Goal: Task Accomplishment & Management: Manage account settings

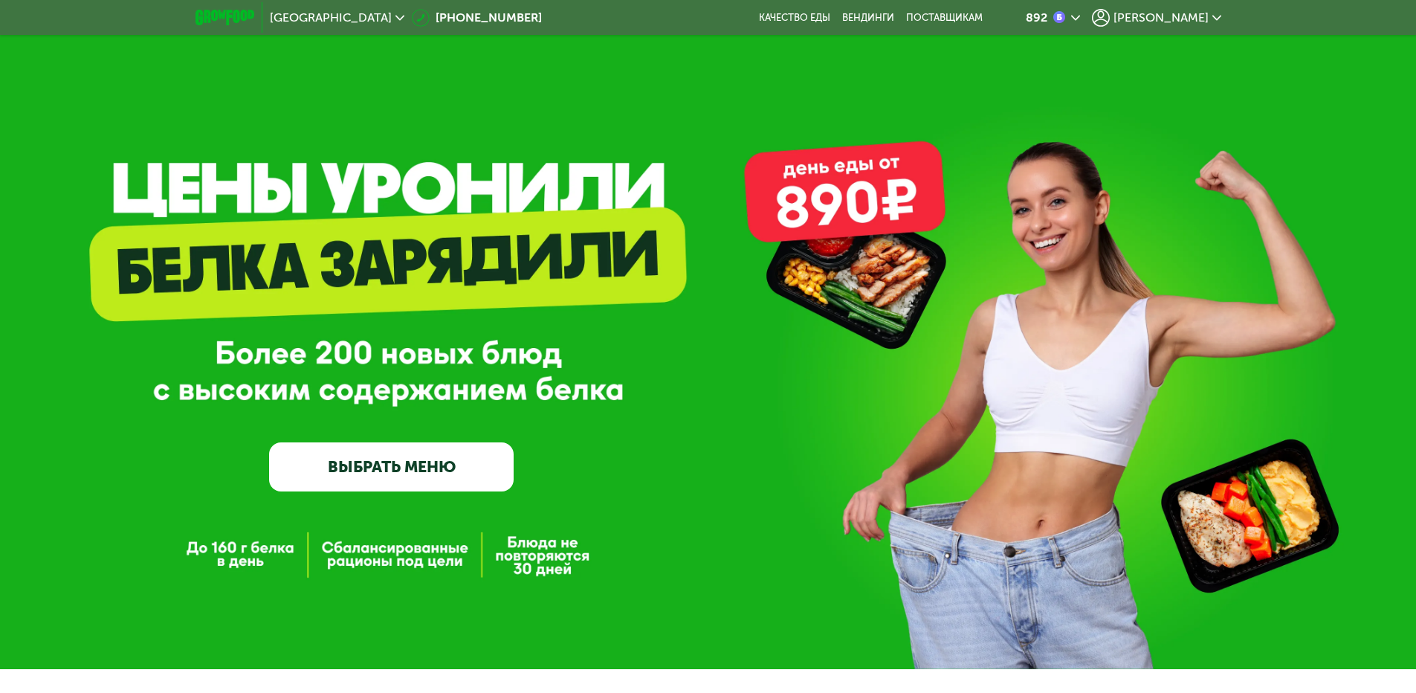
click at [1191, 22] on span "[PERSON_NAME]" at bounding box center [1161, 18] width 95 height 12
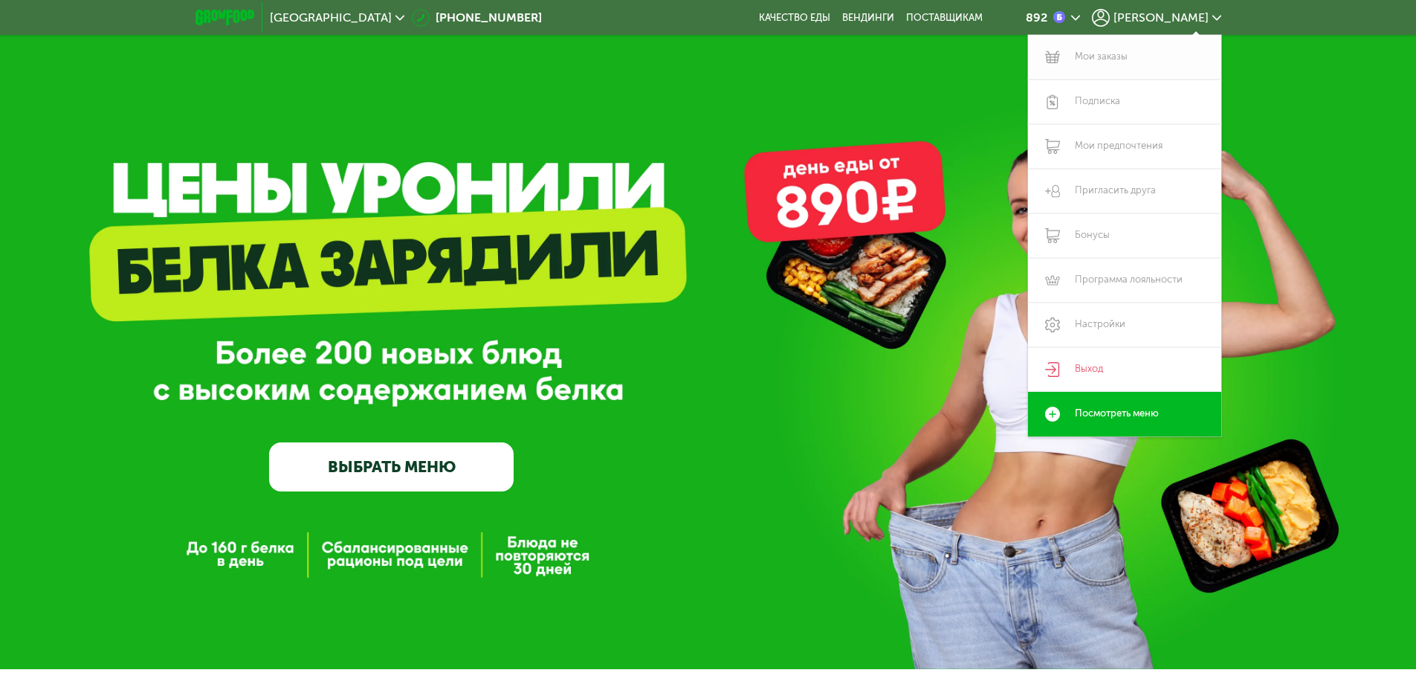
click at [1092, 59] on link "Мои заказы" at bounding box center [1124, 57] width 193 height 45
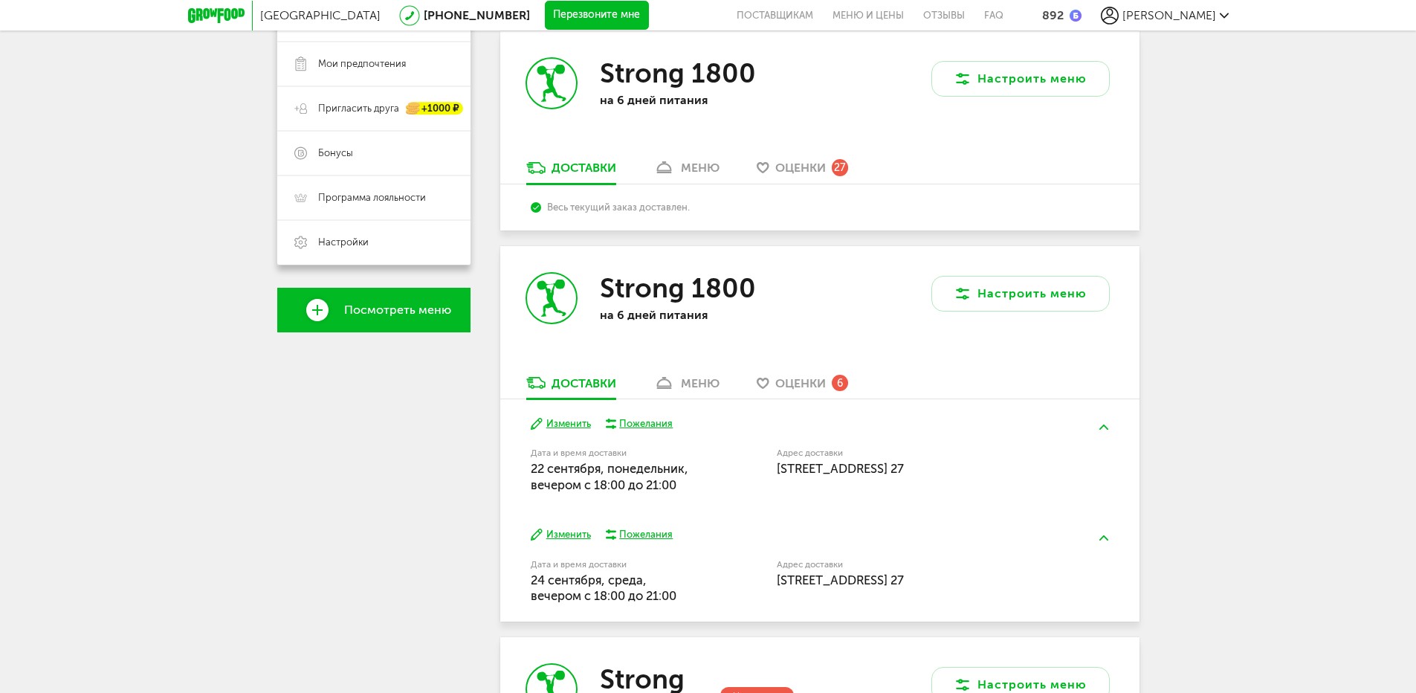
click at [694, 384] on div "меню" at bounding box center [700, 383] width 39 height 14
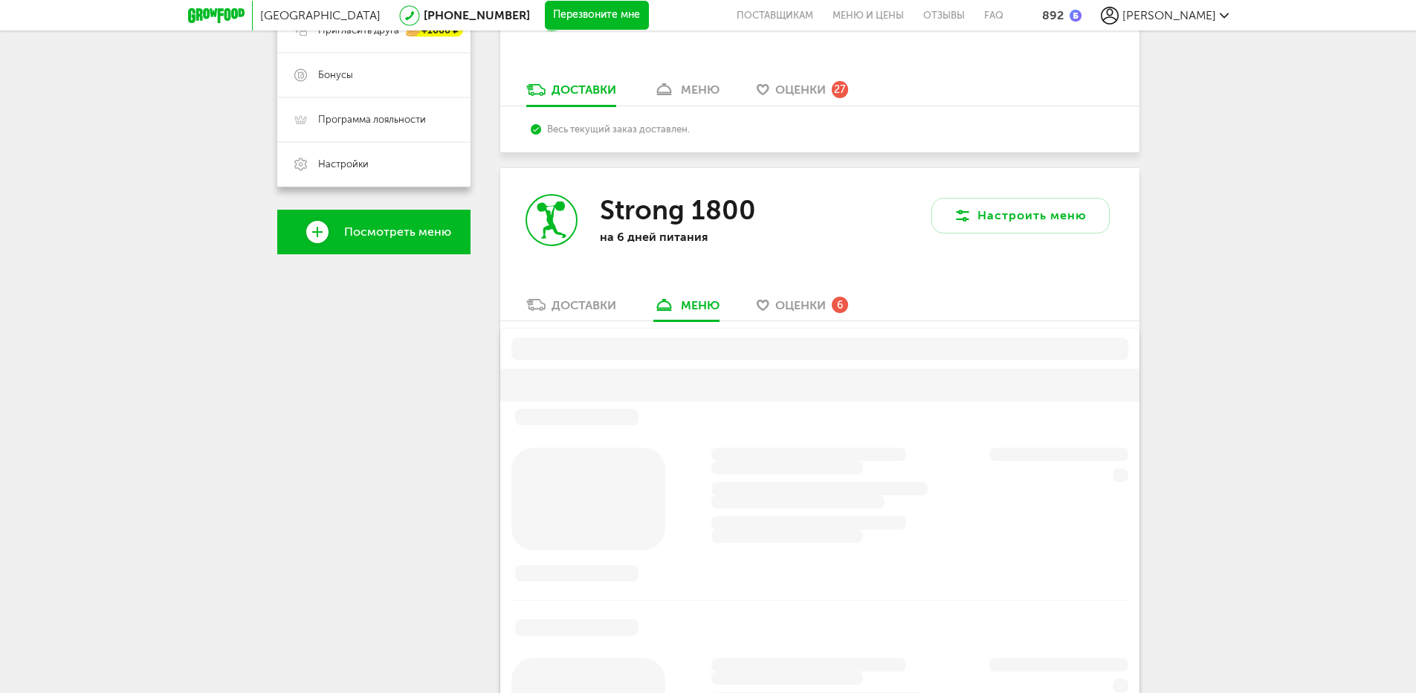
scroll to position [506, 0]
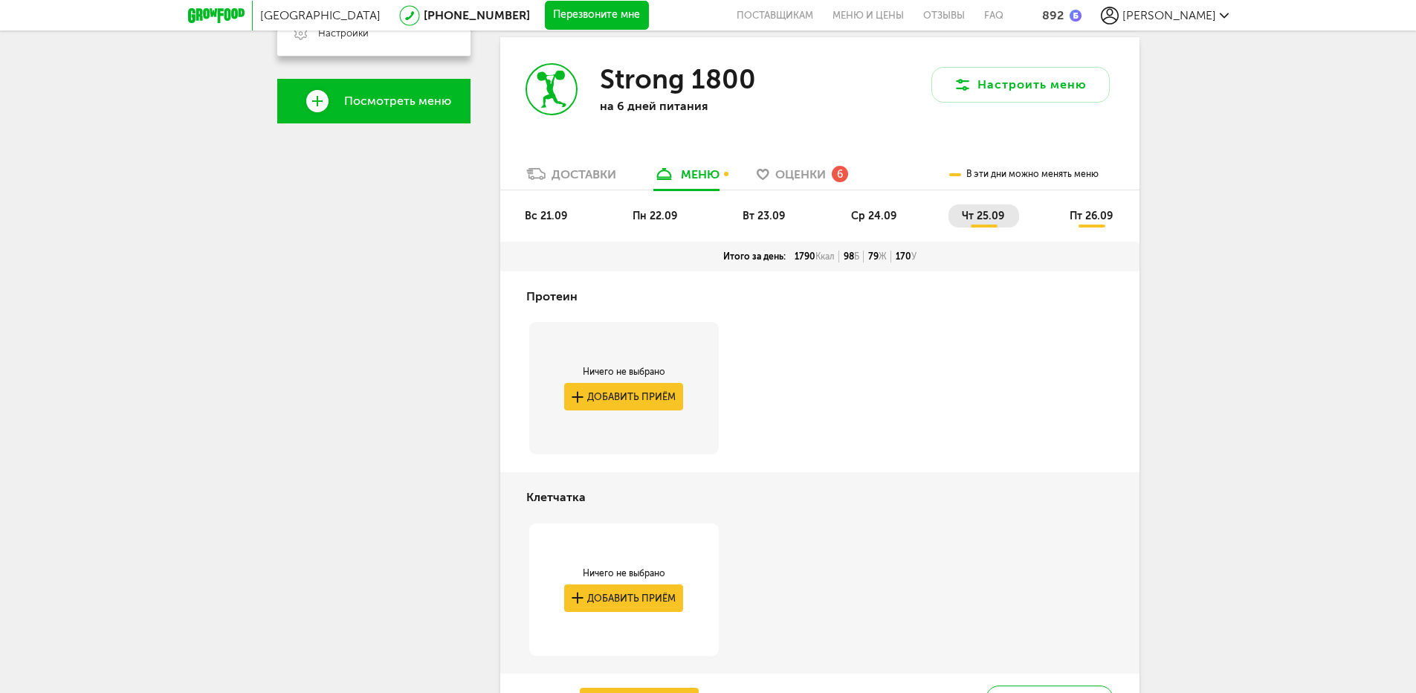
click at [879, 218] on span "ср 24.09" at bounding box center [873, 216] width 45 height 13
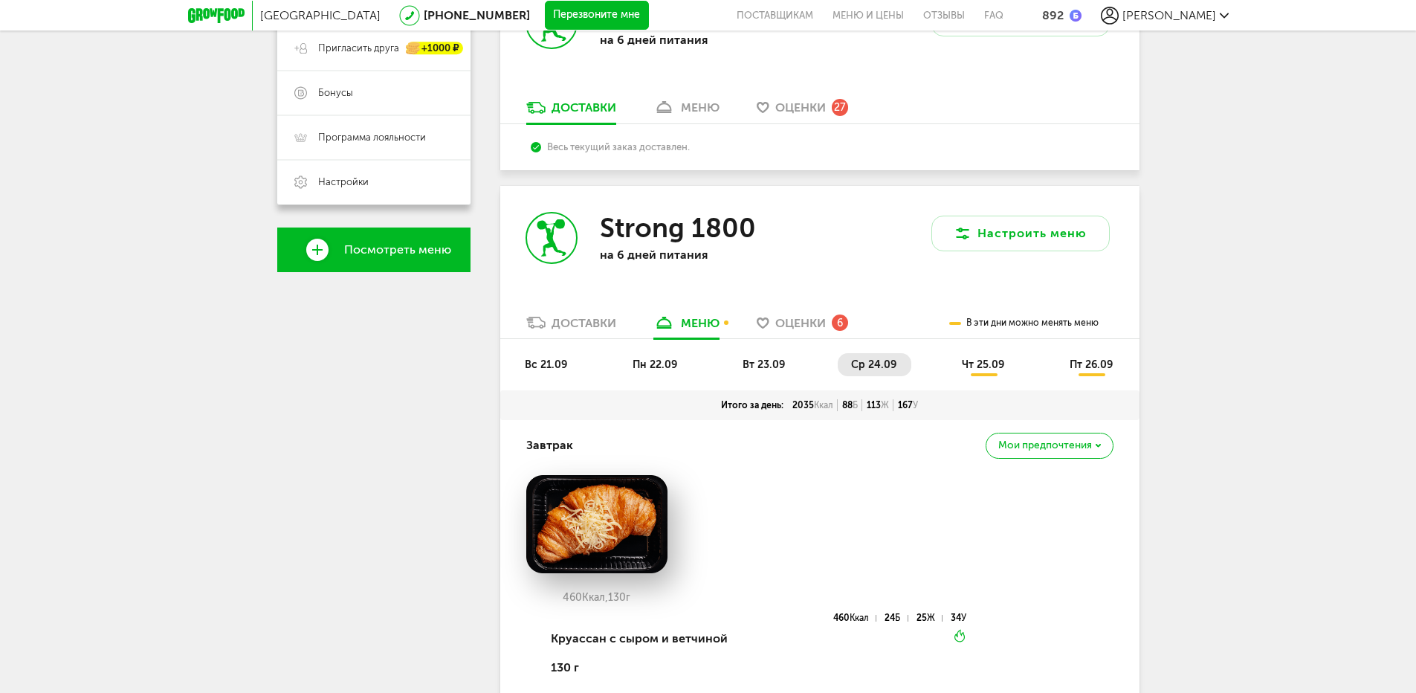
scroll to position [209, 0]
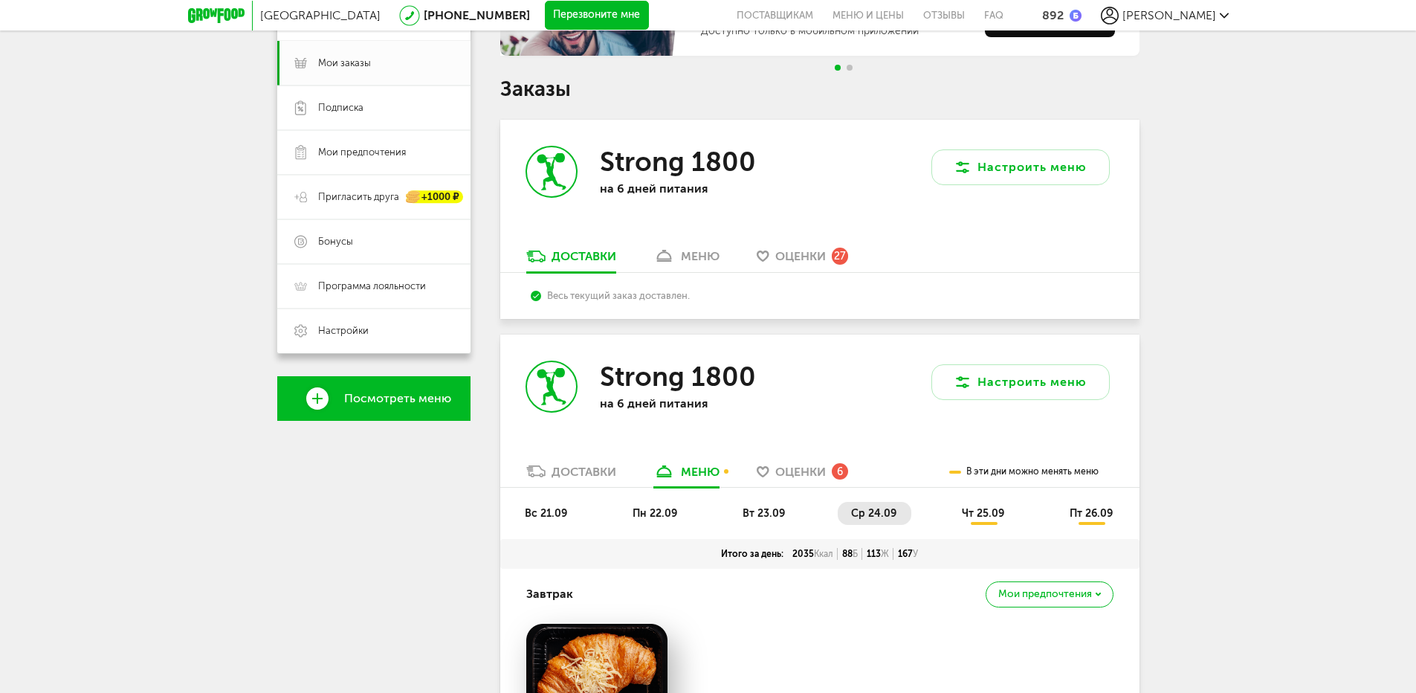
click at [777, 503] on li "вт 23.09" at bounding box center [764, 513] width 71 height 23
click at [996, 507] on span "чт 25.09" at bounding box center [983, 513] width 42 height 13
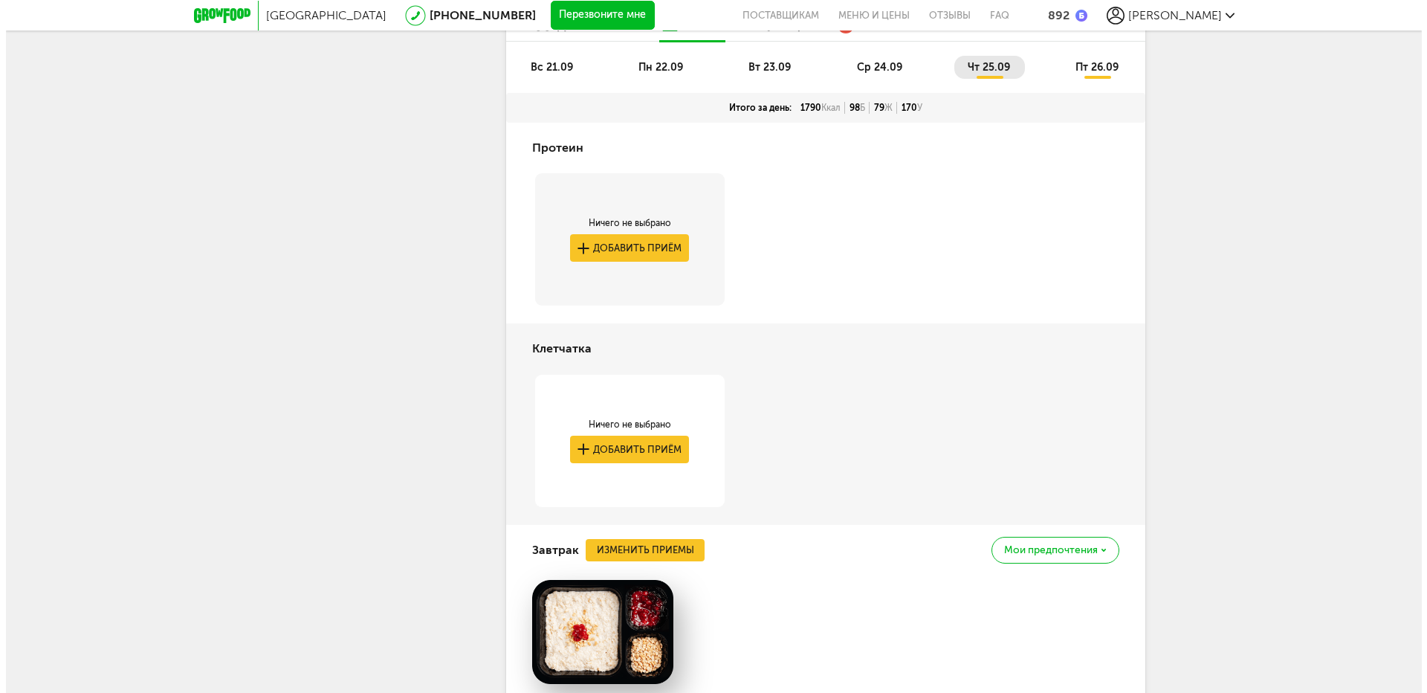
scroll to position [804, 0]
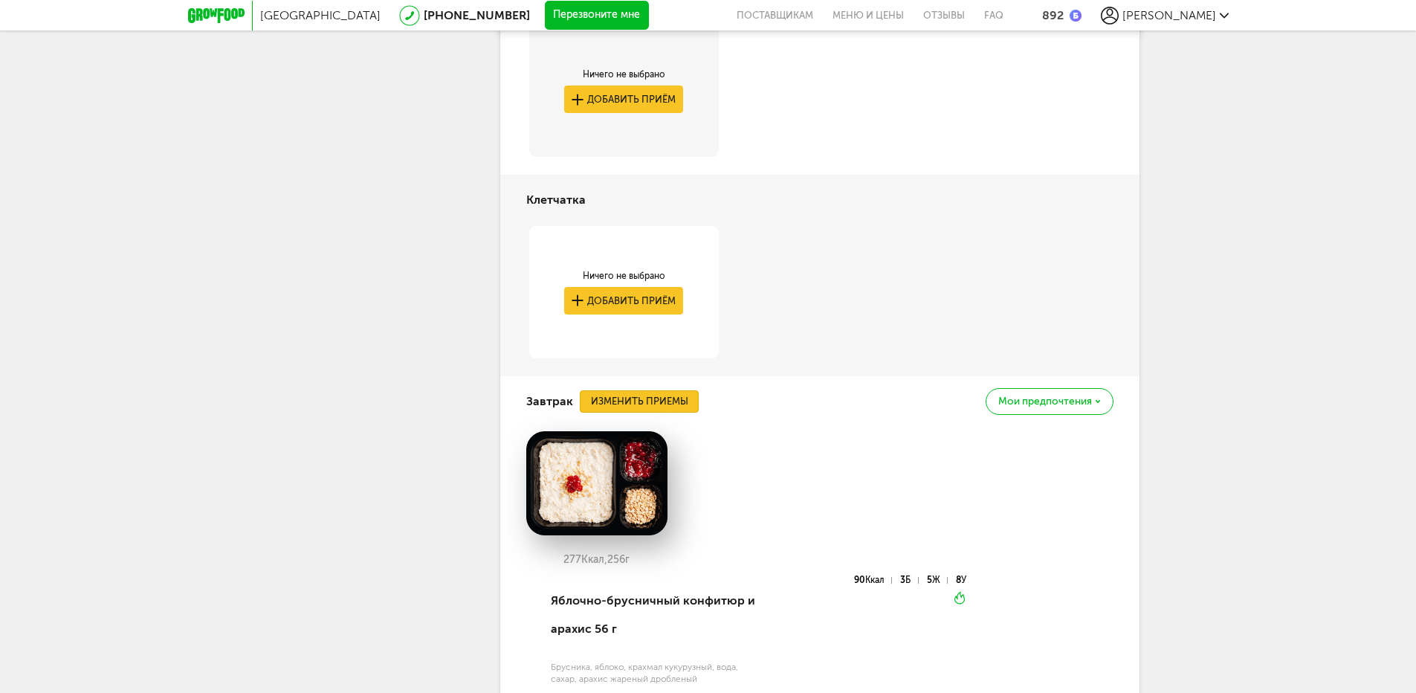
click at [684, 395] on button "Изменить приемы" at bounding box center [639, 401] width 119 height 22
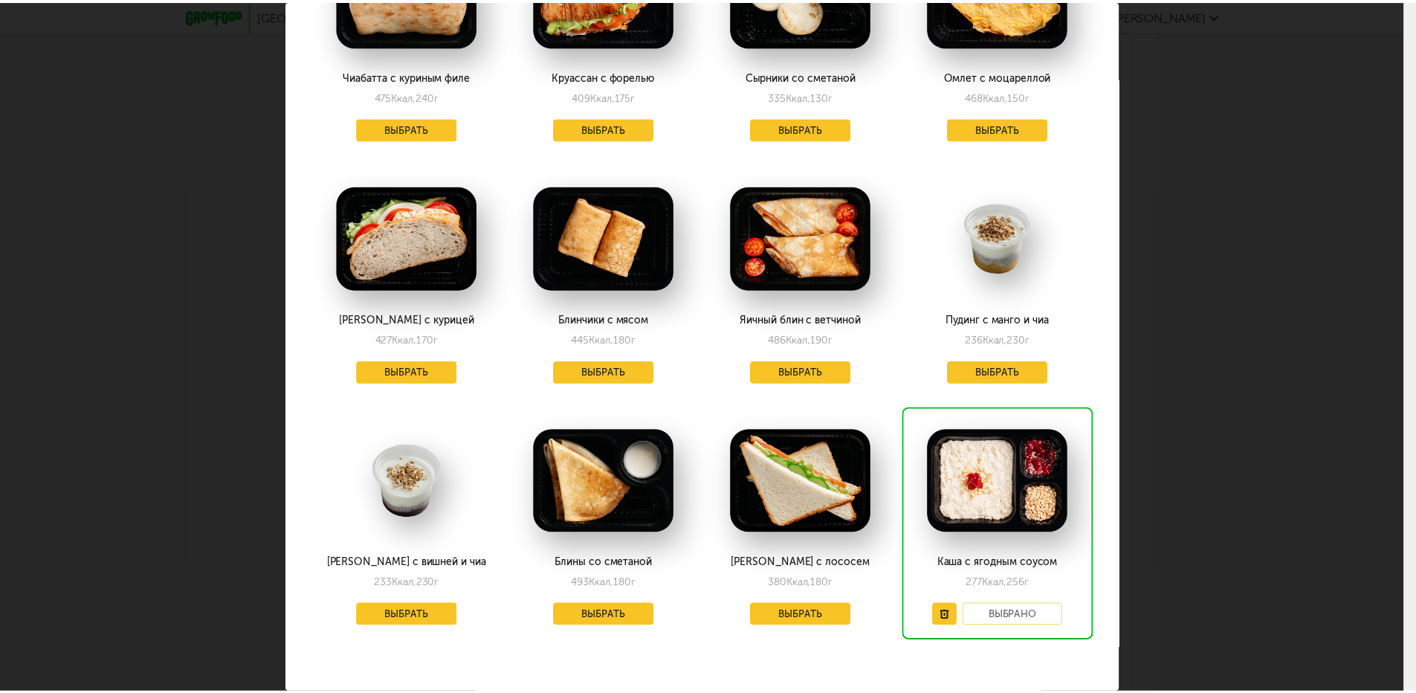
scroll to position [1338, 0]
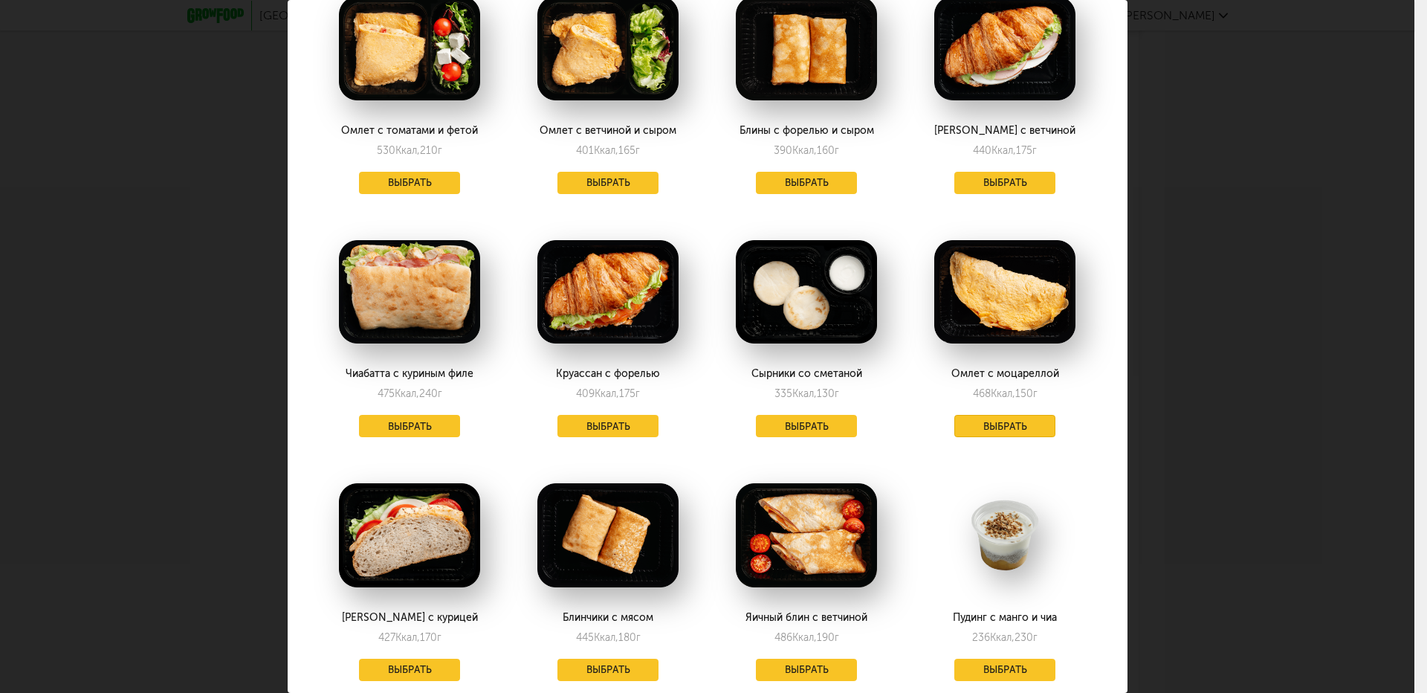
click at [985, 415] on button "Выбрать" at bounding box center [1005, 426] width 101 height 22
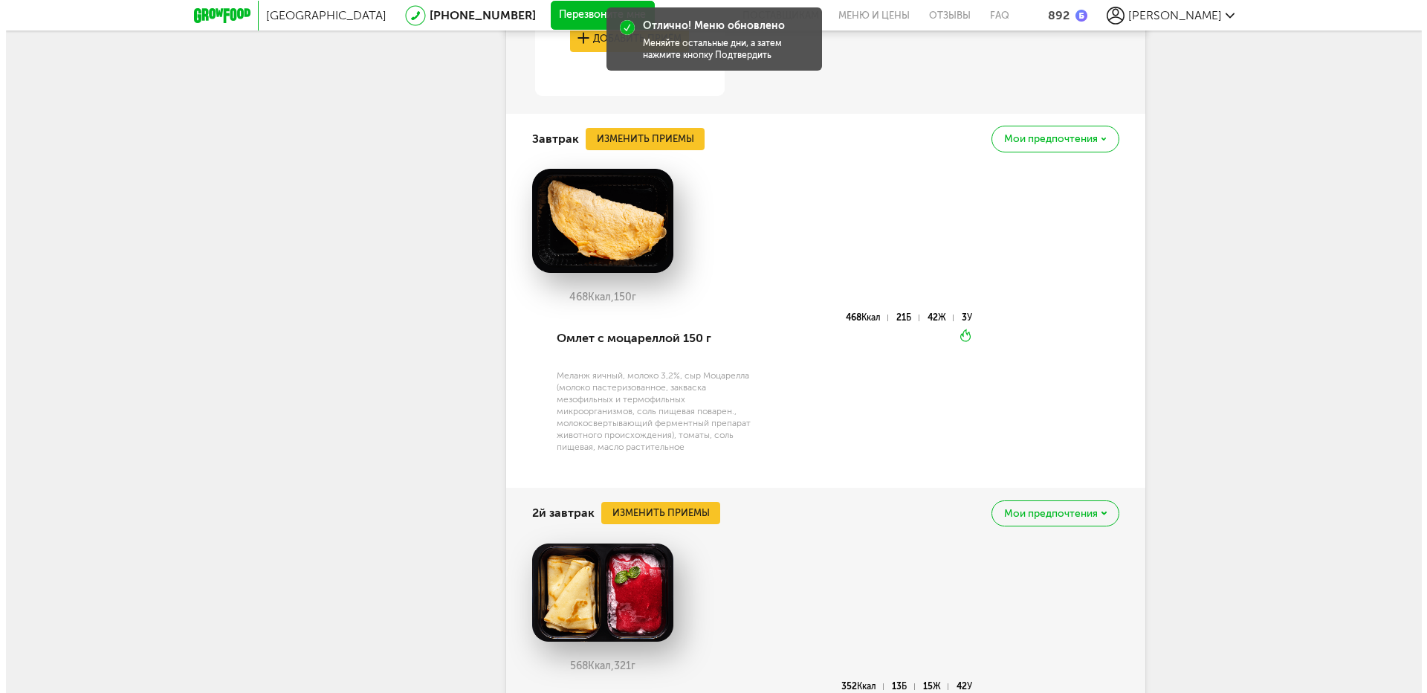
scroll to position [1398, 0]
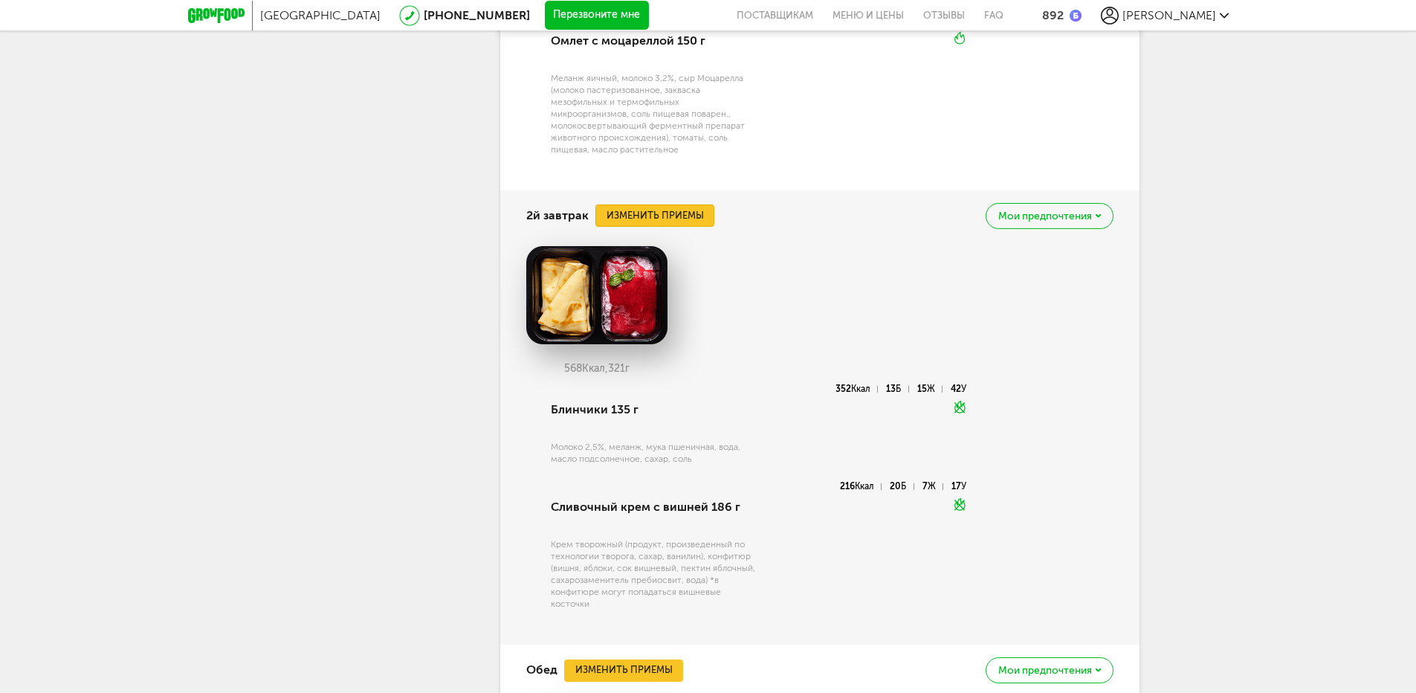
click at [686, 207] on button "Изменить приемы" at bounding box center [654, 215] width 119 height 22
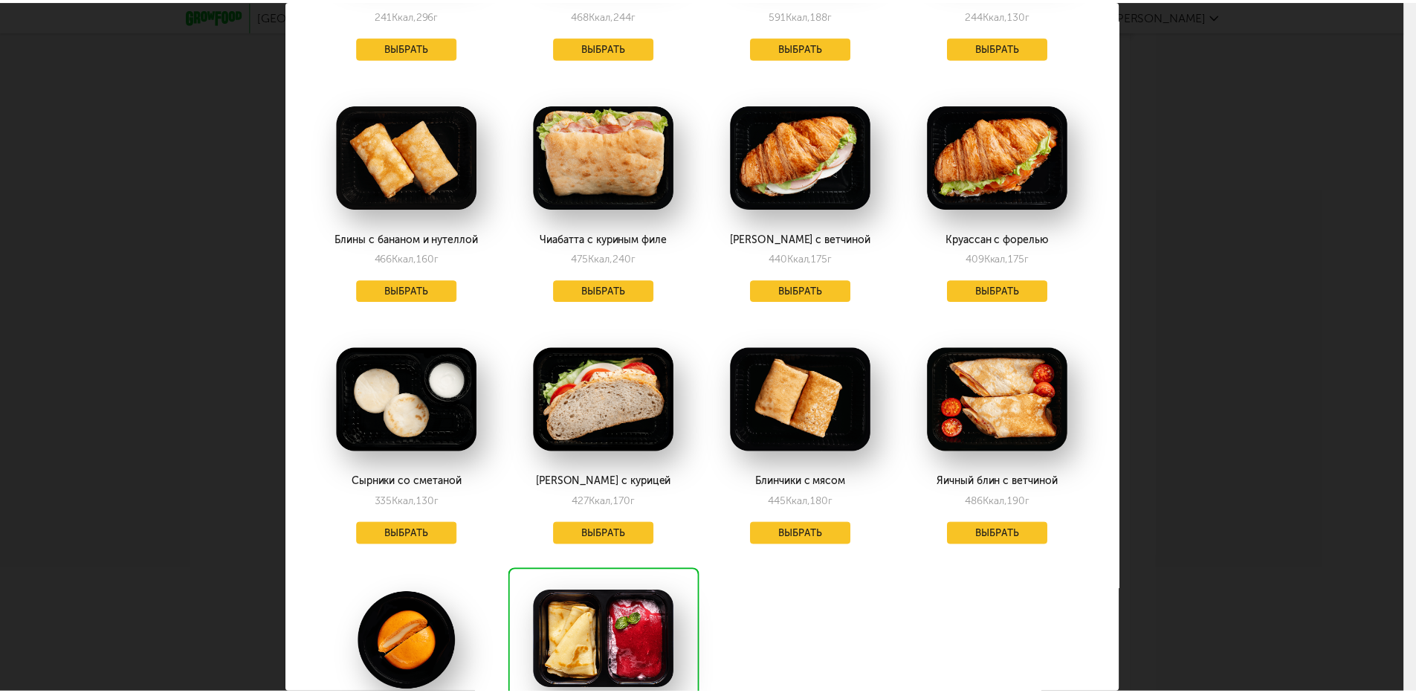
scroll to position [892, 0]
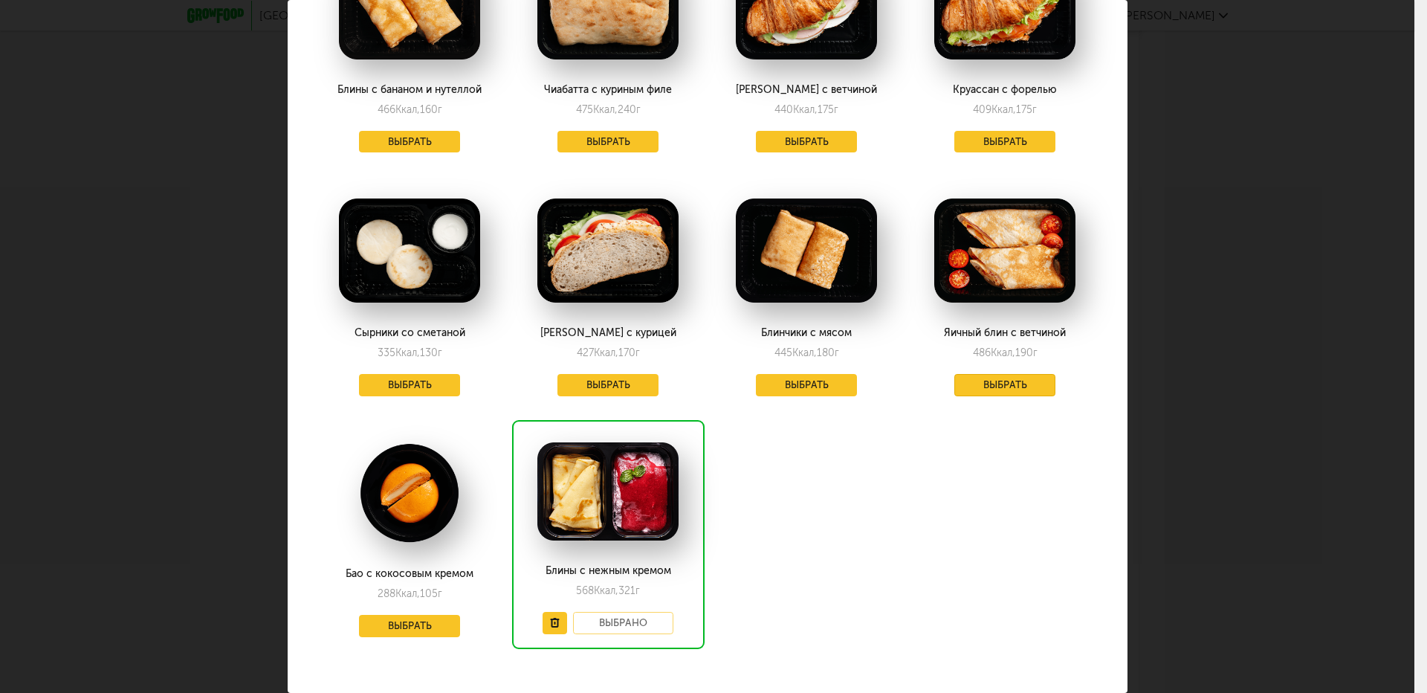
click at [1005, 375] on button "Выбрать" at bounding box center [1005, 385] width 101 height 22
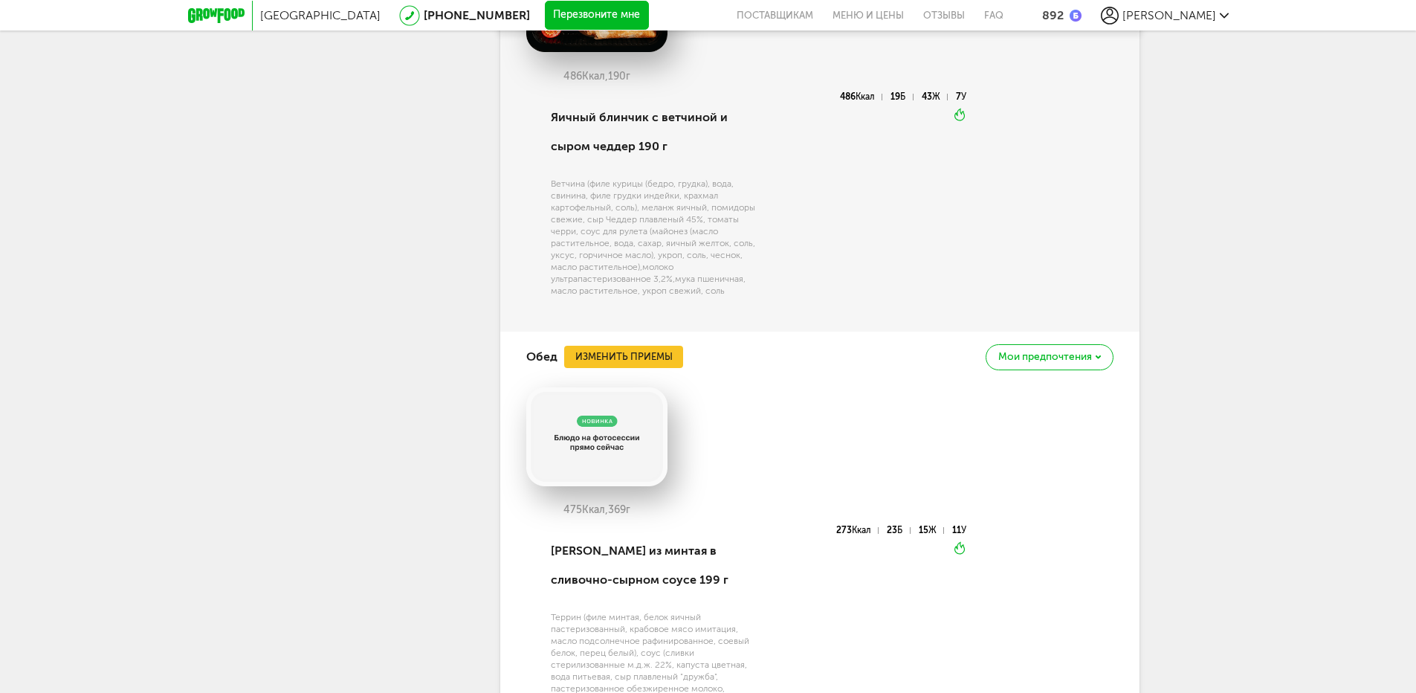
scroll to position [1844, 0]
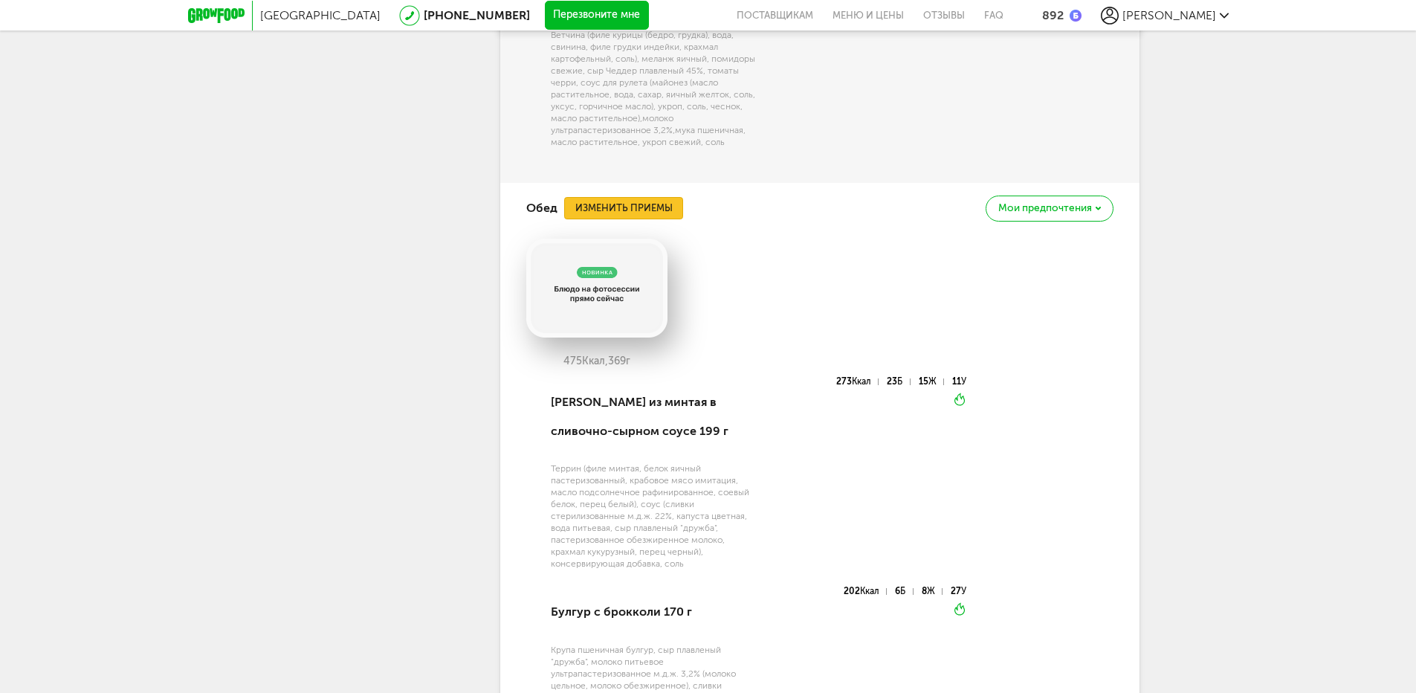
click at [668, 204] on button "Изменить приемы" at bounding box center [623, 208] width 119 height 22
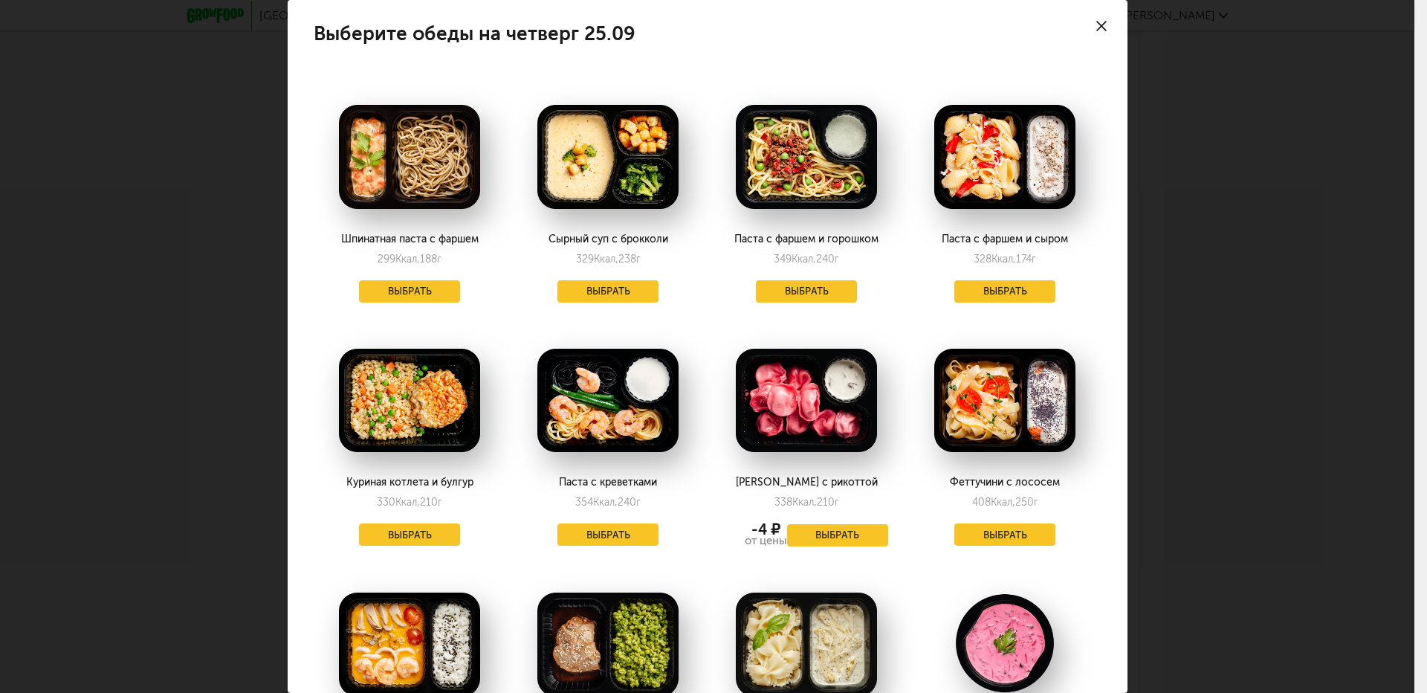
click at [1082, 31] on div at bounding box center [1102, 26] width 52 height 52
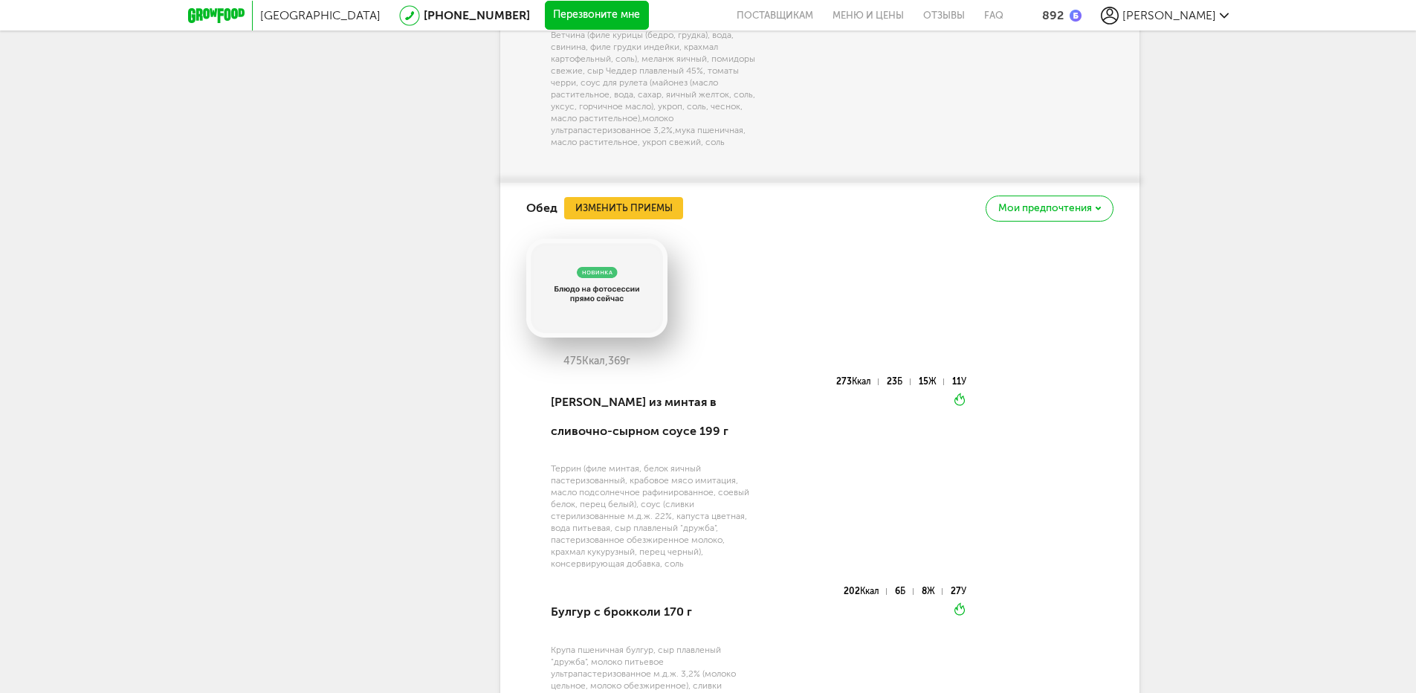
scroll to position [1696, 0]
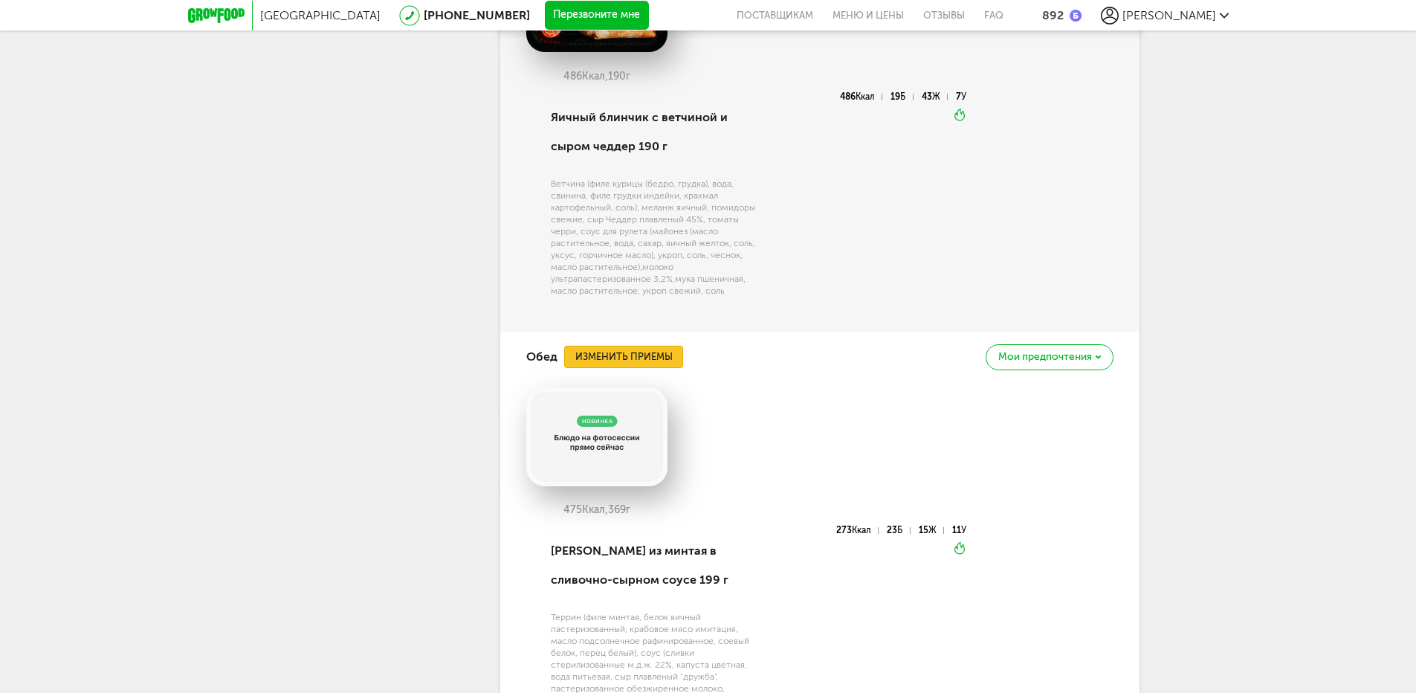
click at [649, 358] on button "Изменить приемы" at bounding box center [623, 357] width 119 height 22
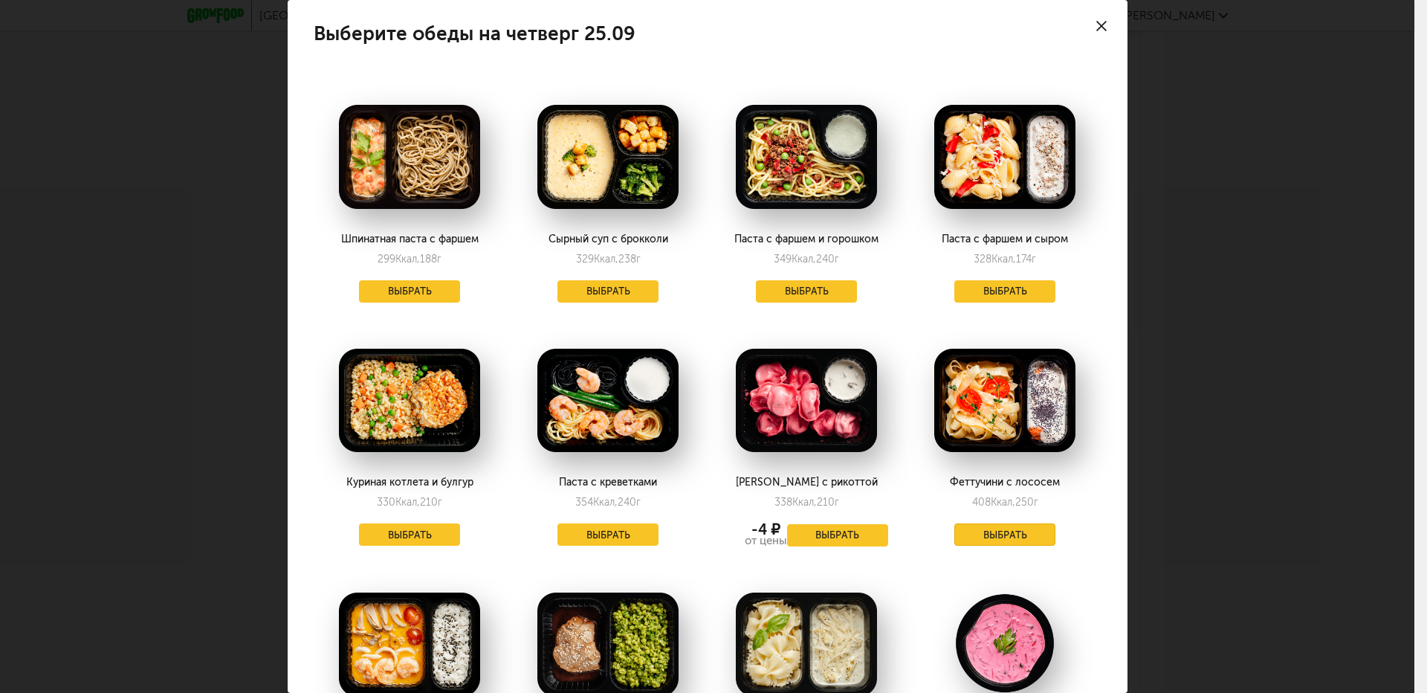
click at [1012, 532] on button "Выбрать" at bounding box center [1005, 534] width 101 height 22
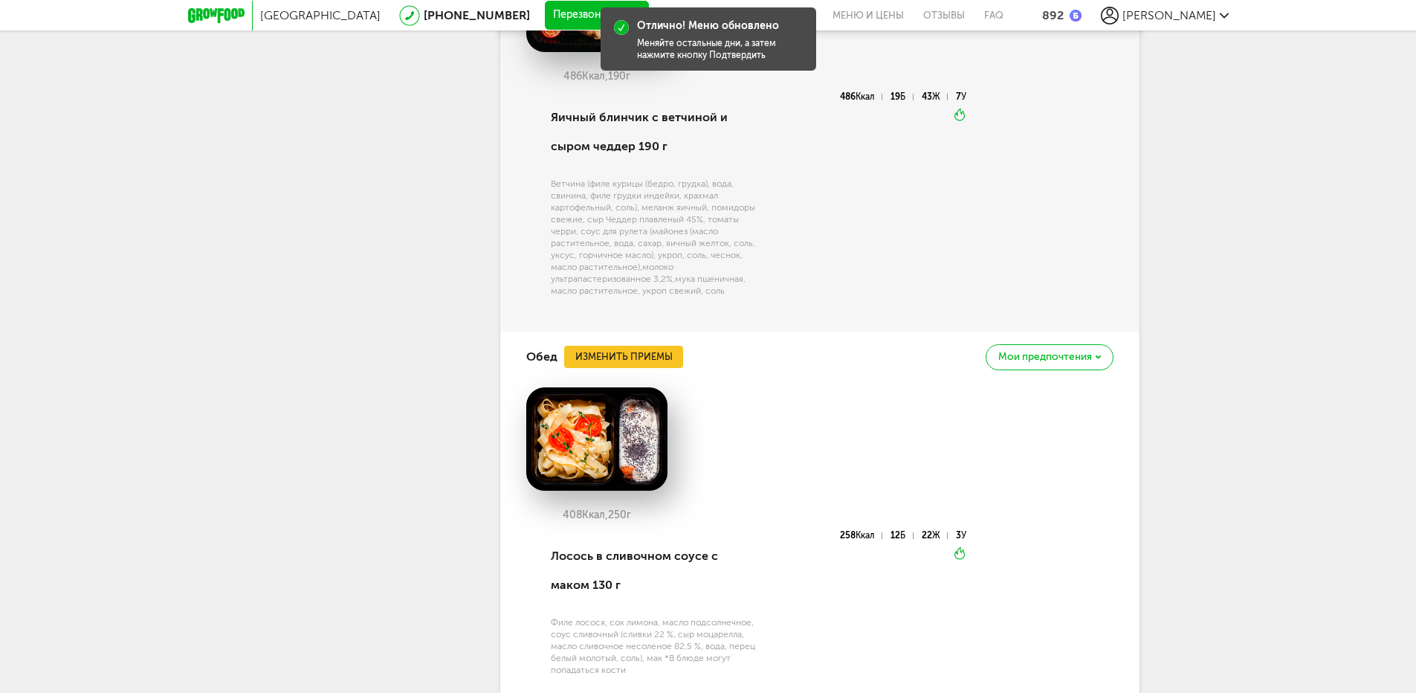
click at [1254, 255] on div "Москва [PHONE_NUMBER] Перезвоните мне поставщикам Меню и цены Отзывы FAQ 892 [P…" at bounding box center [708, 239] width 1416 height 3871
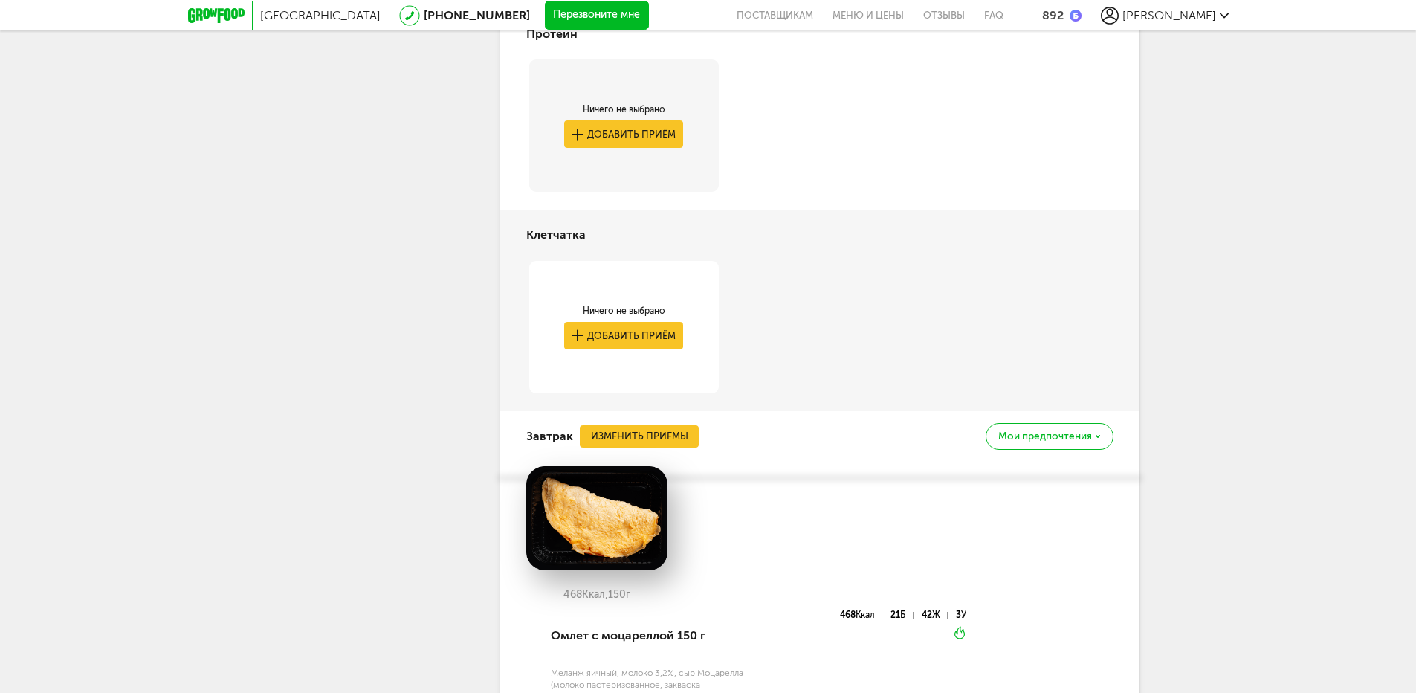
scroll to position [655, 0]
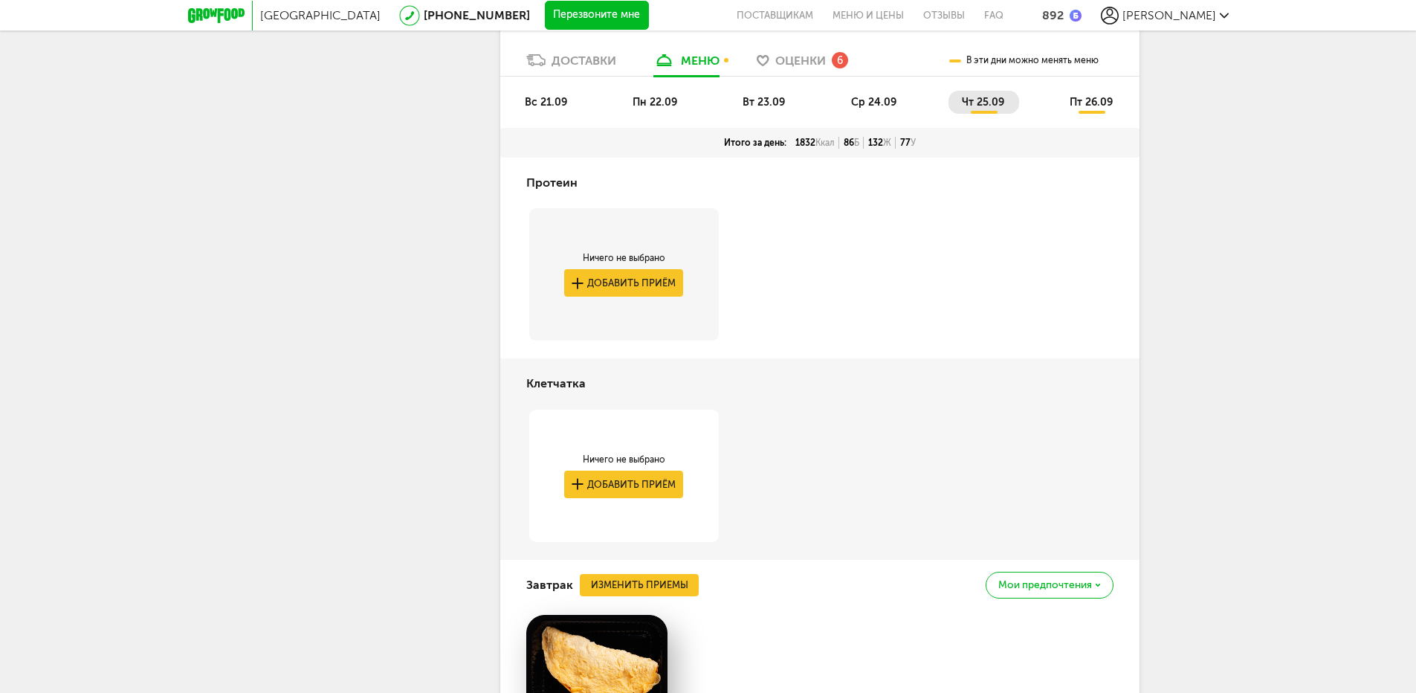
click at [1079, 103] on span "пт 26.09" at bounding box center [1091, 102] width 43 height 13
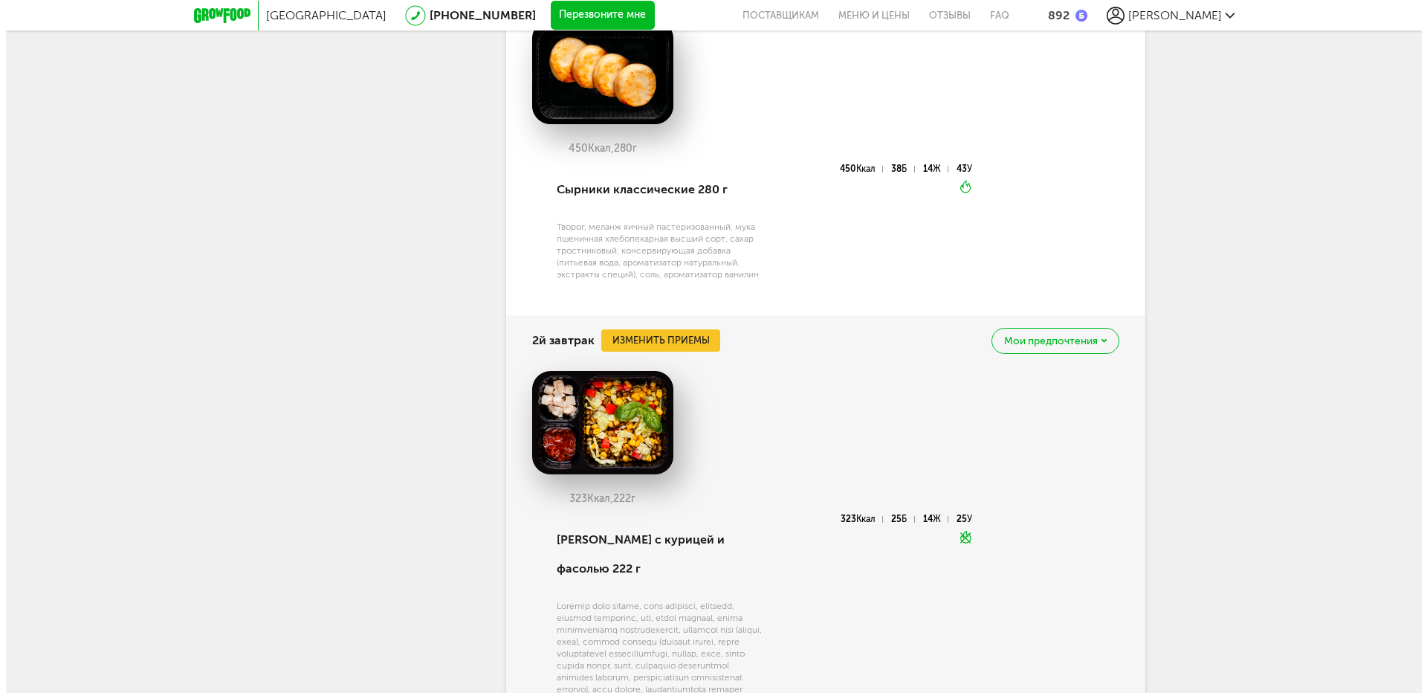
scroll to position [952, 0]
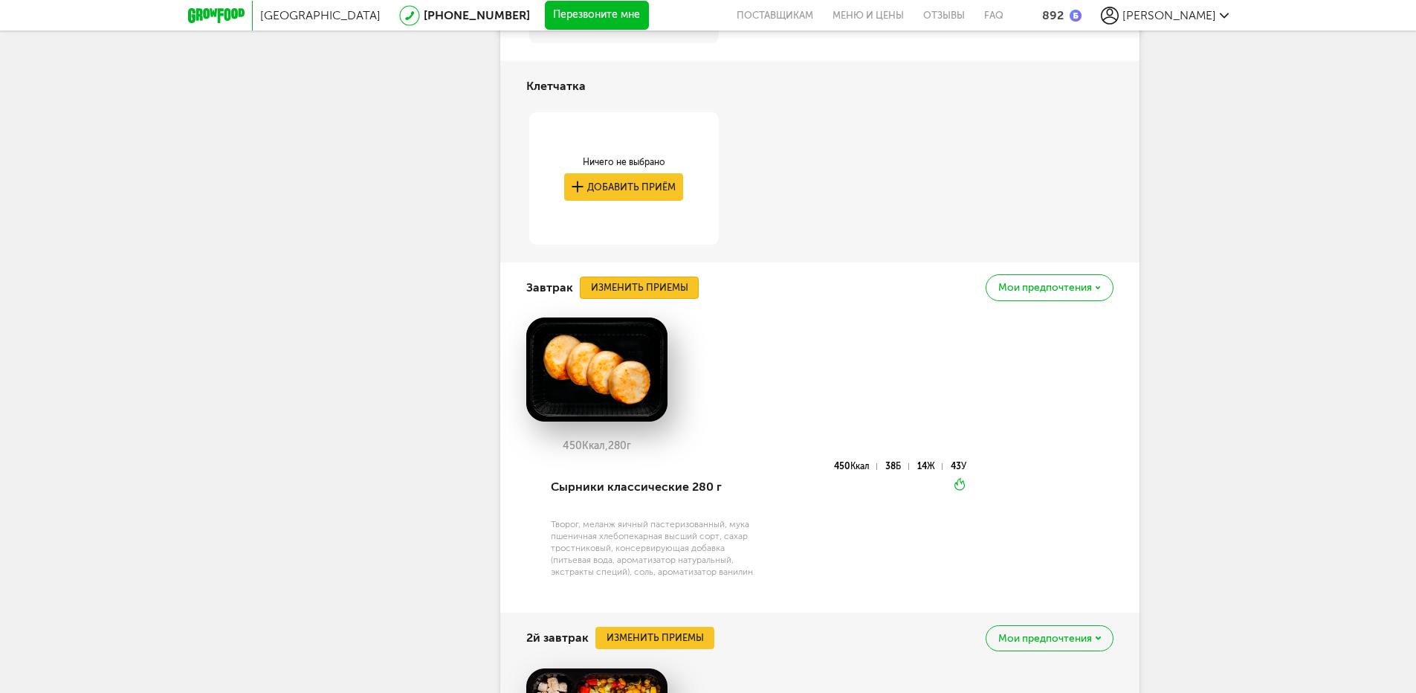
click at [682, 291] on button "Изменить приемы" at bounding box center [639, 288] width 119 height 22
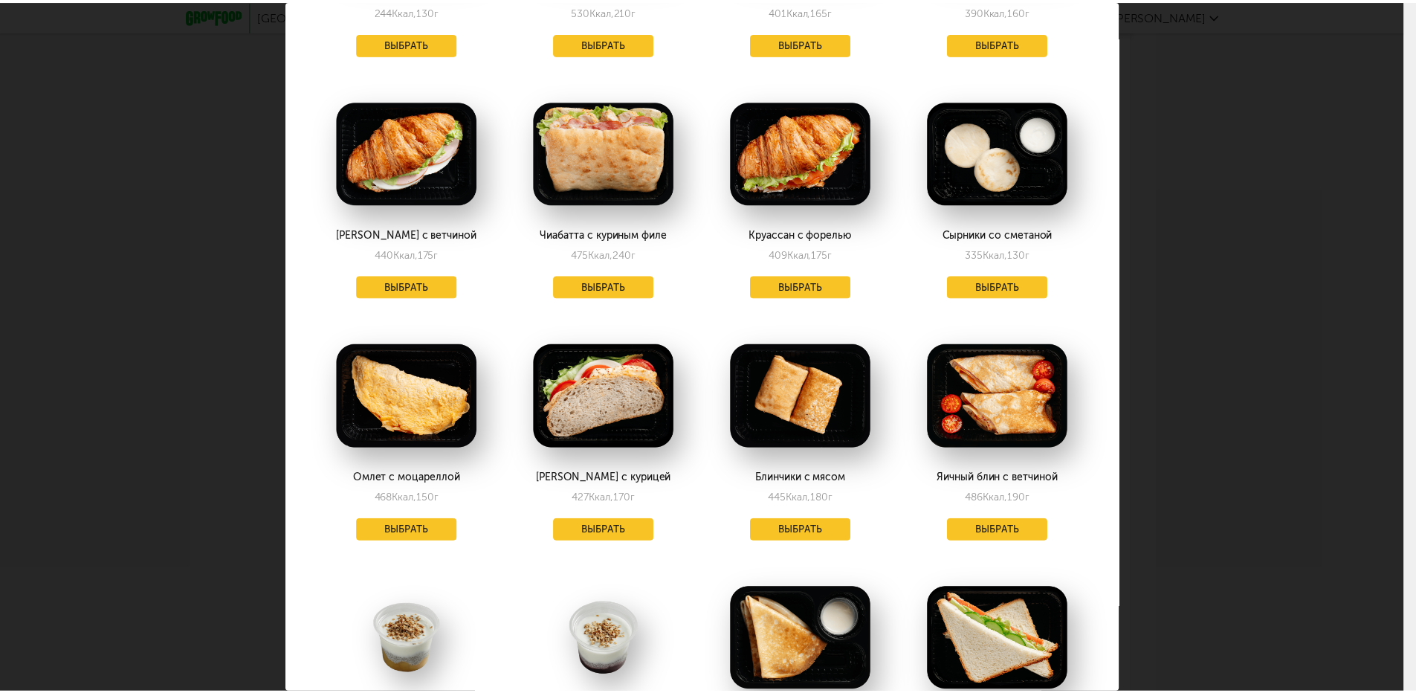
scroll to position [1189, 0]
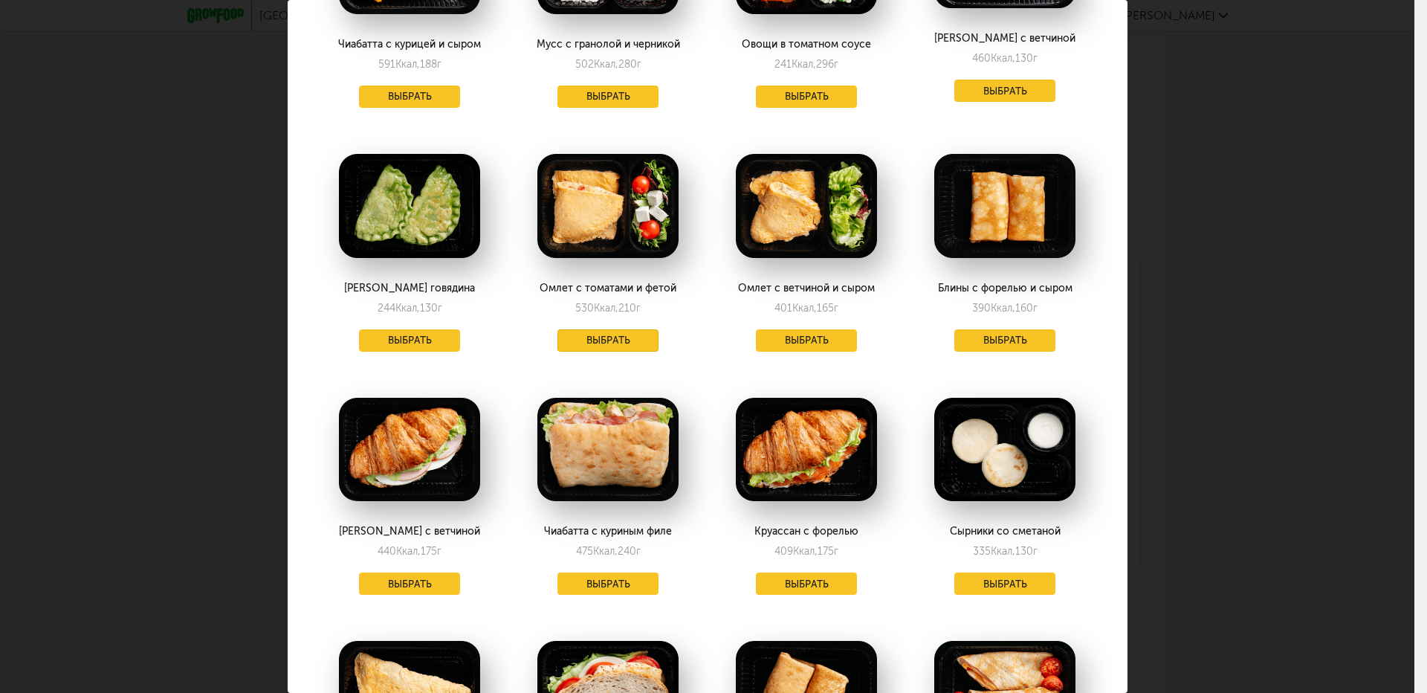
click at [626, 329] on button "Выбрать" at bounding box center [608, 340] width 101 height 22
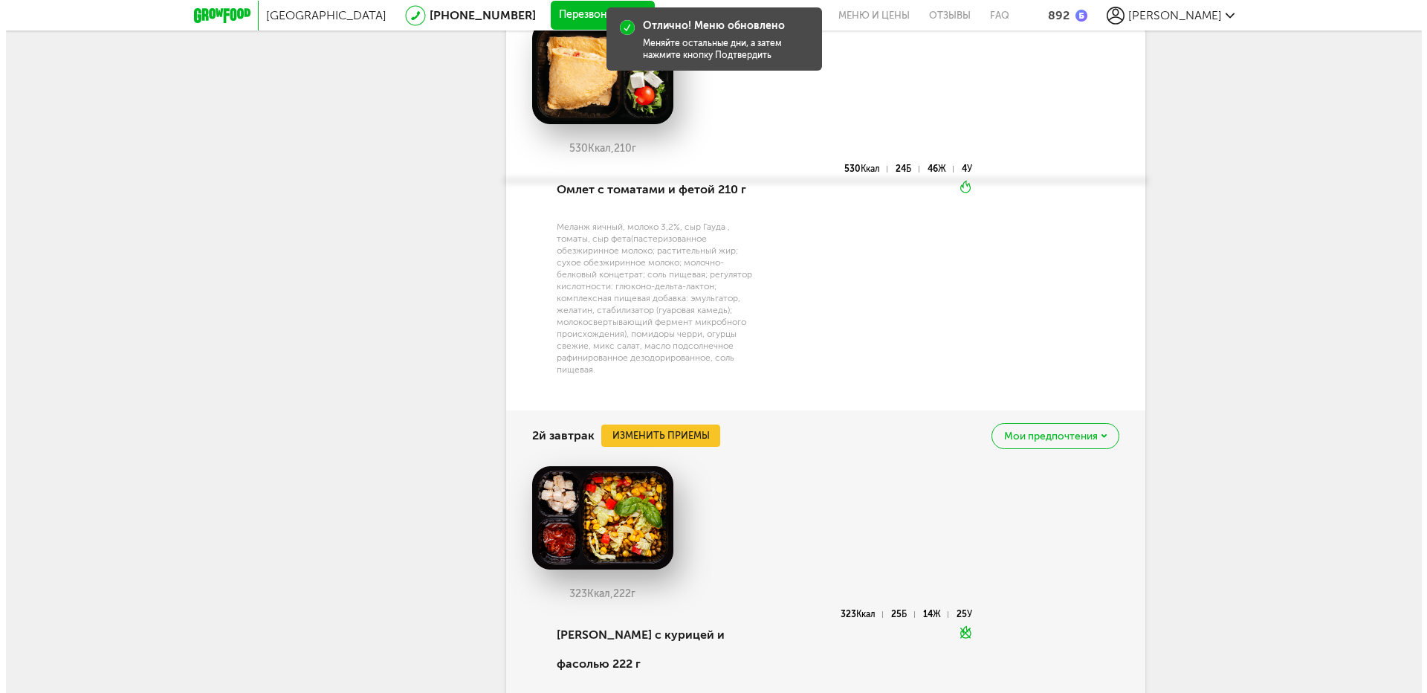
scroll to position [1547, 0]
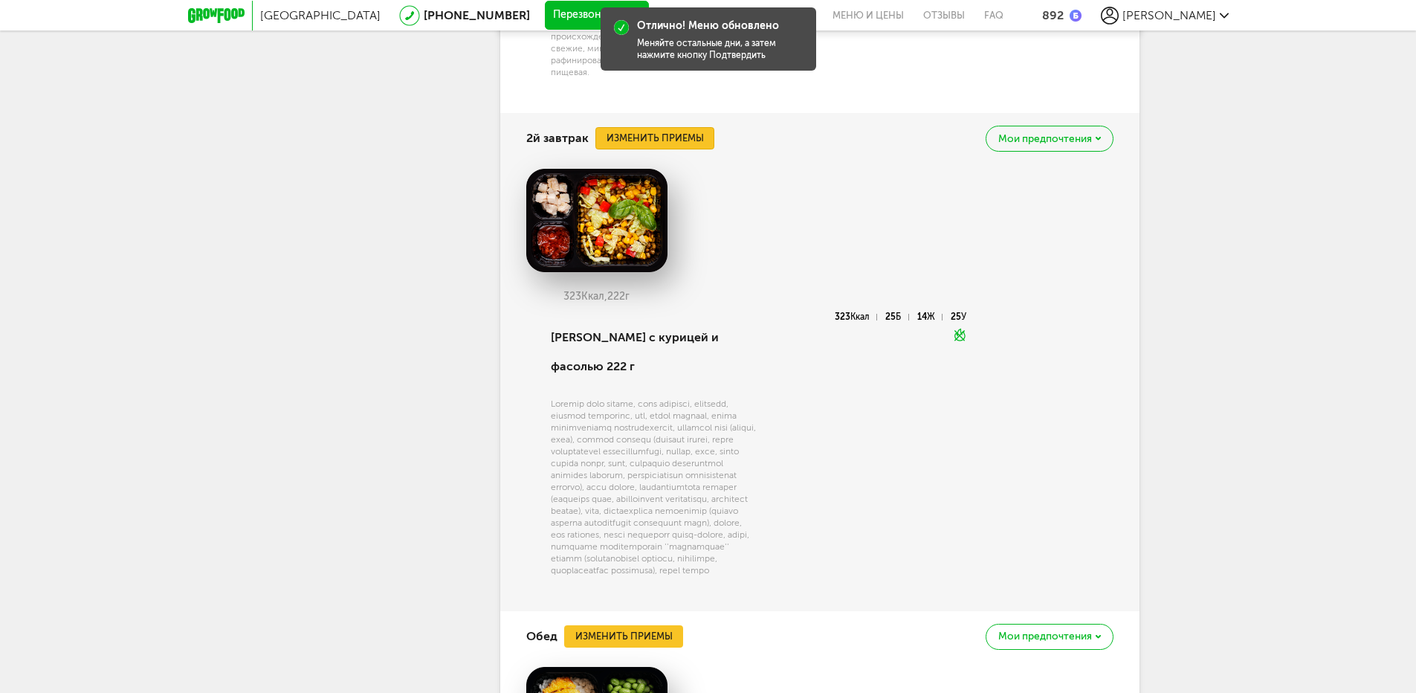
click at [690, 132] on button "Изменить приемы" at bounding box center [654, 138] width 119 height 22
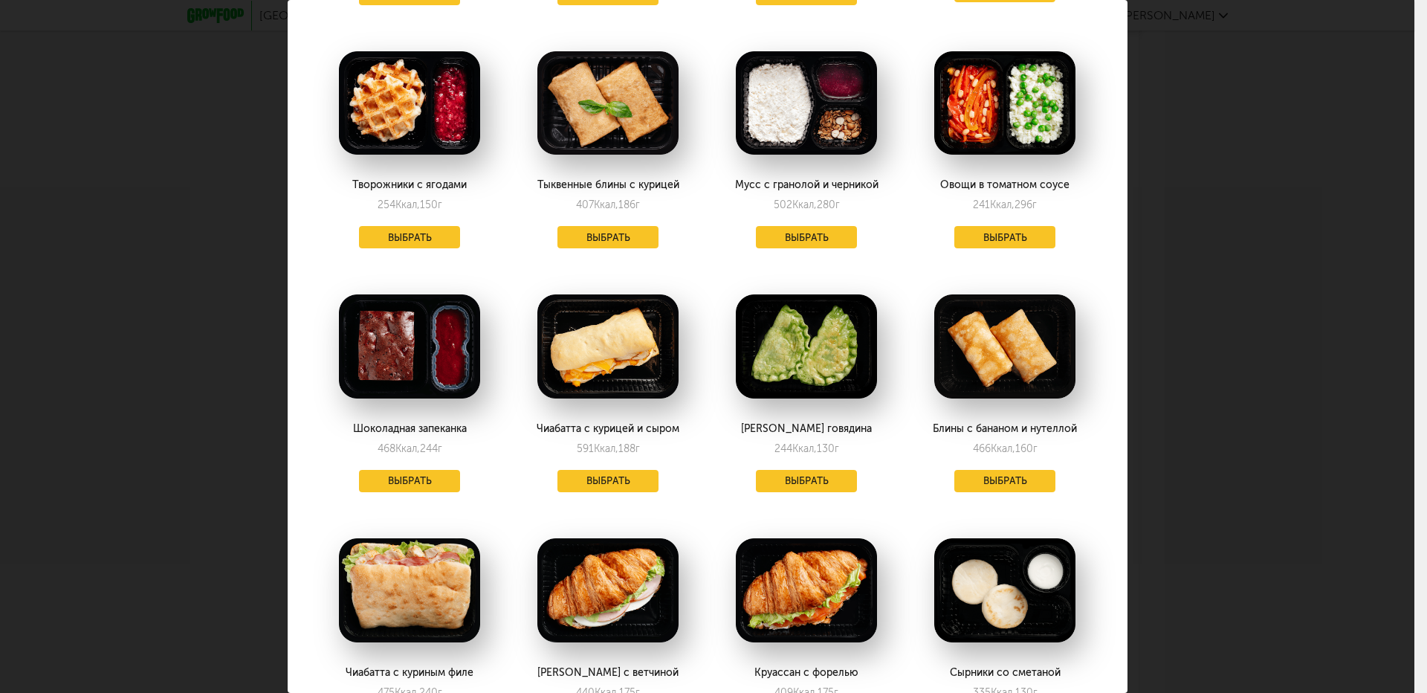
scroll to position [446, 0]
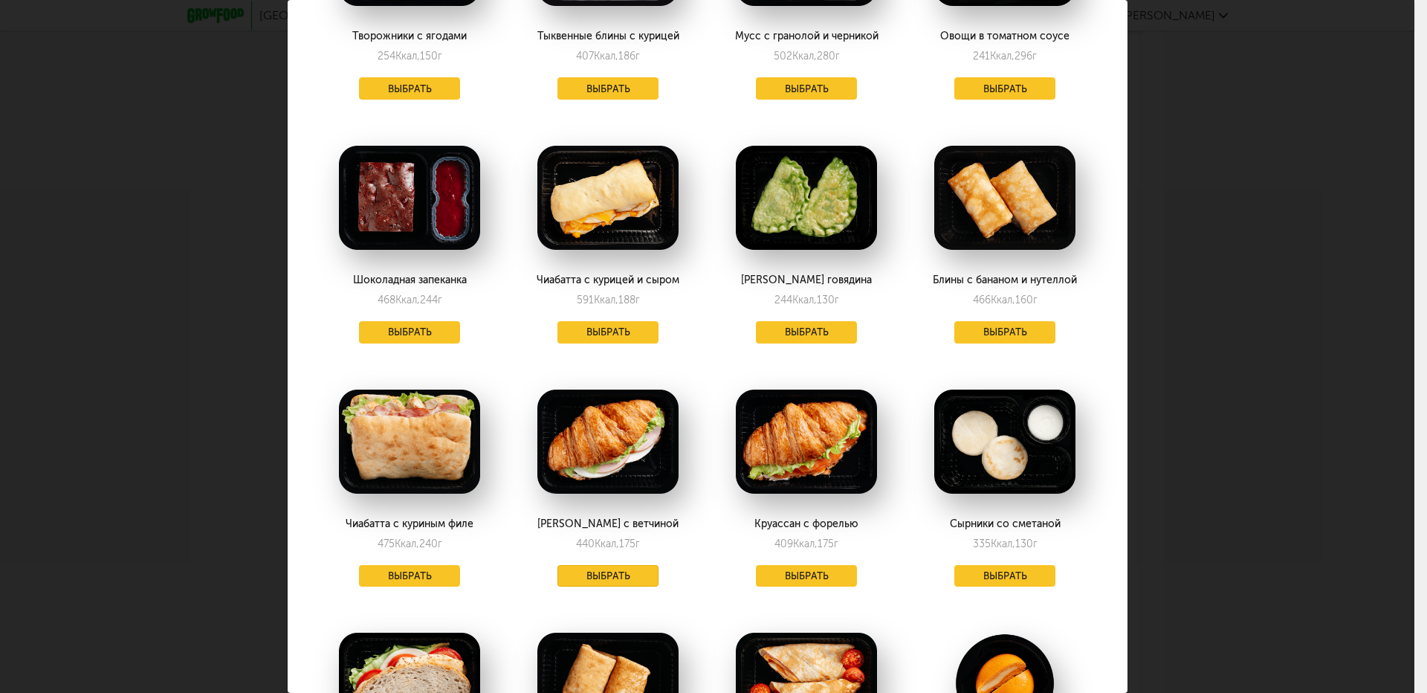
click at [634, 568] on button "Выбрать" at bounding box center [608, 576] width 101 height 22
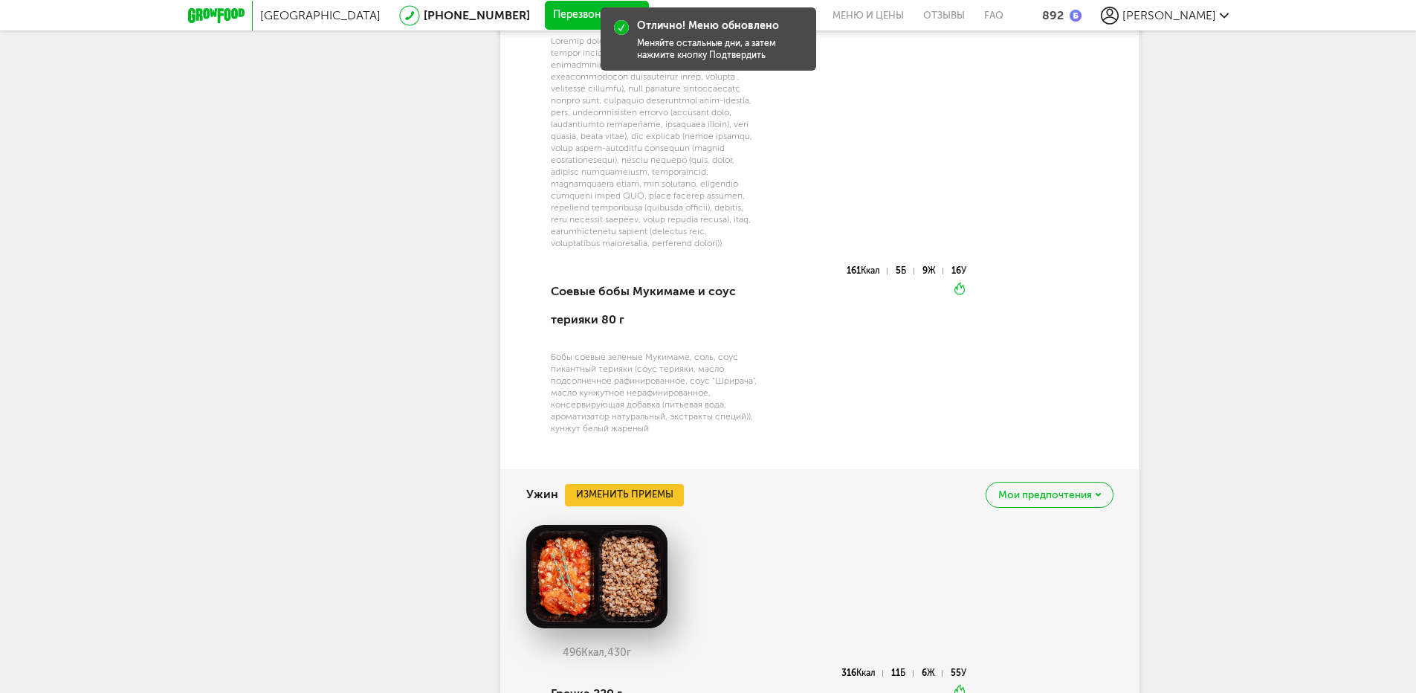
scroll to position [2737, 0]
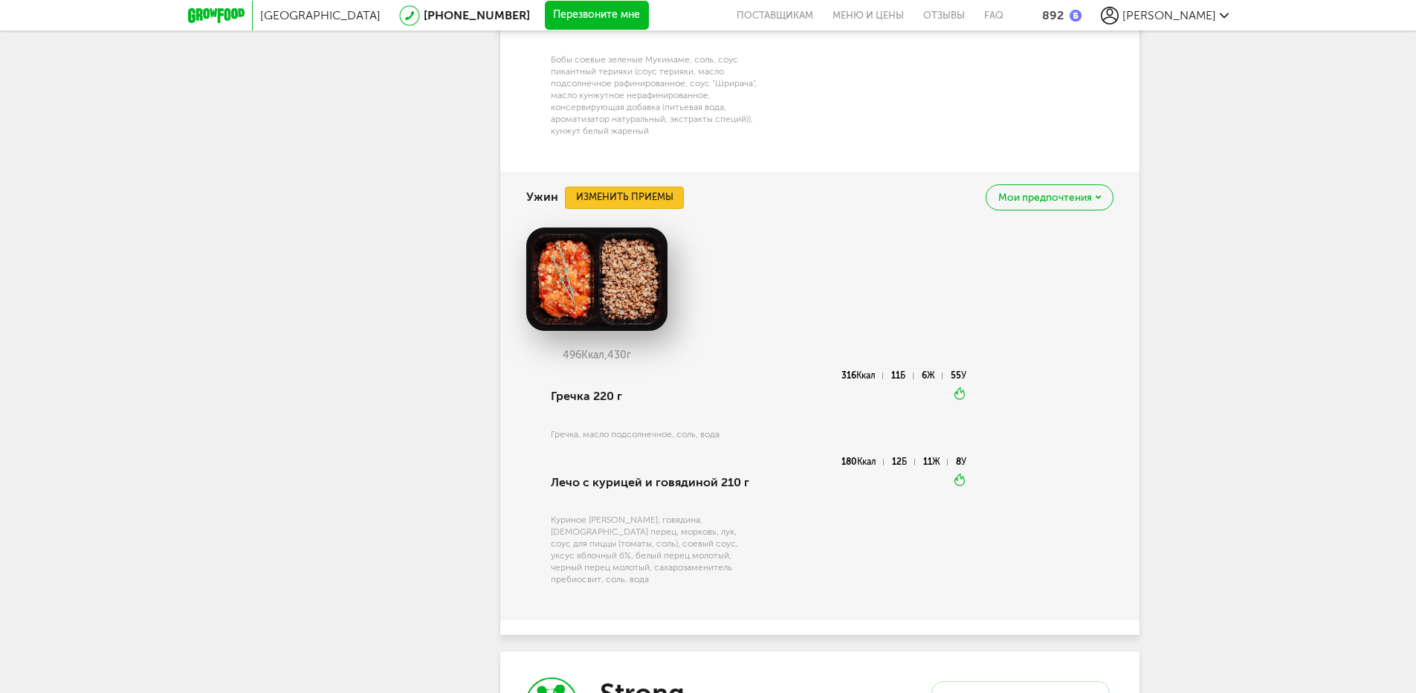
click at [673, 209] on button "Изменить приемы" at bounding box center [624, 198] width 119 height 22
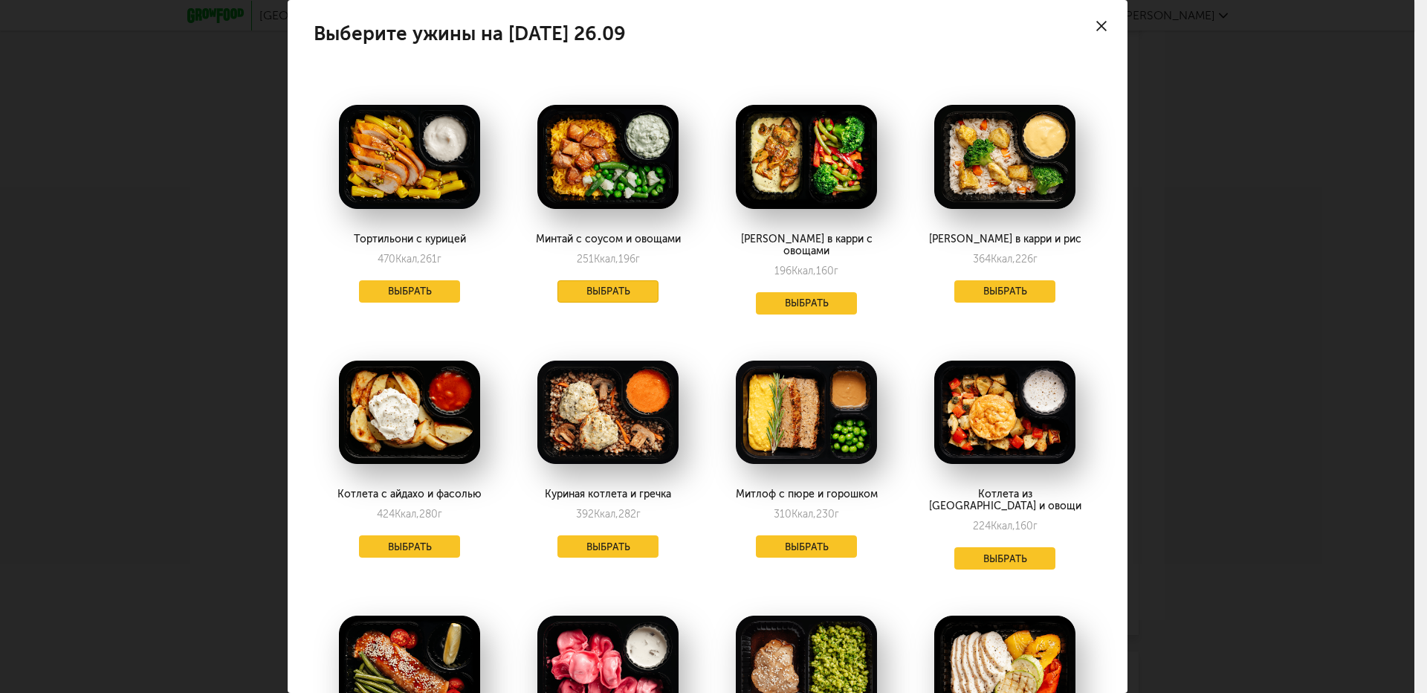
click at [646, 290] on button "Выбрать" at bounding box center [608, 291] width 101 height 22
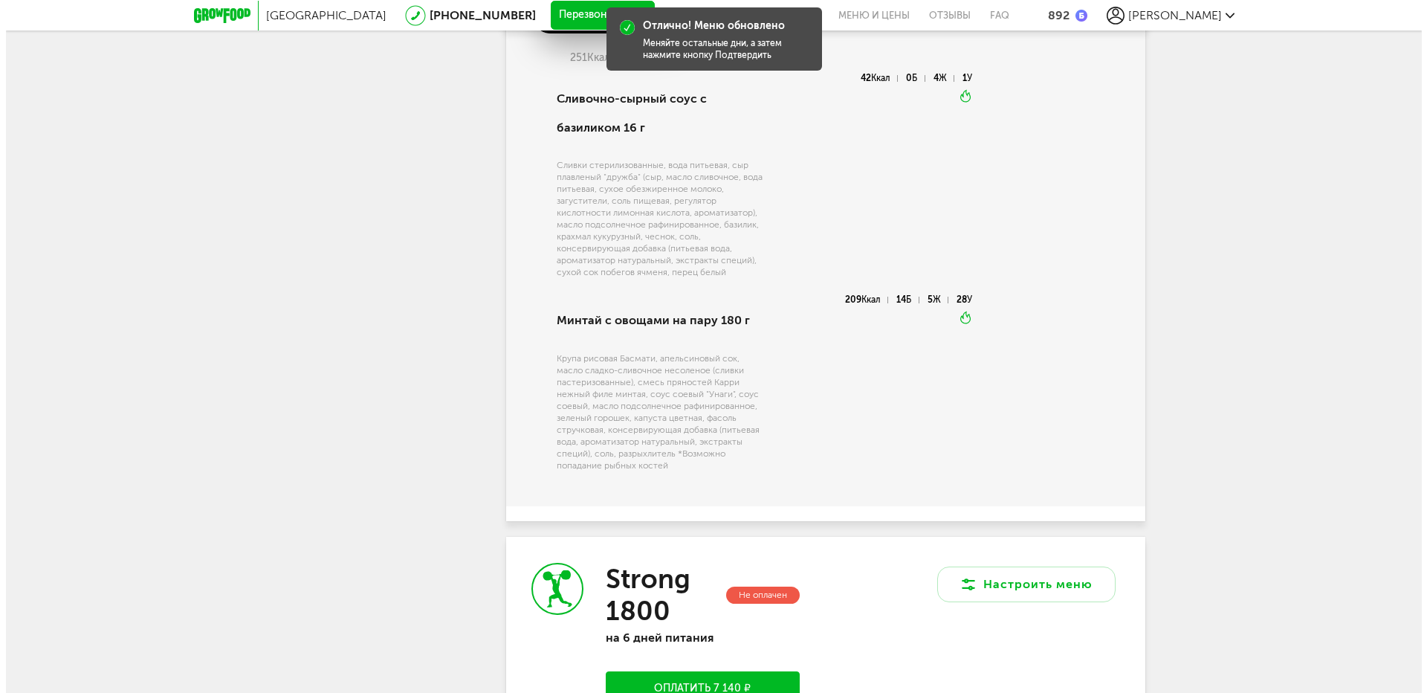
scroll to position [2885, 0]
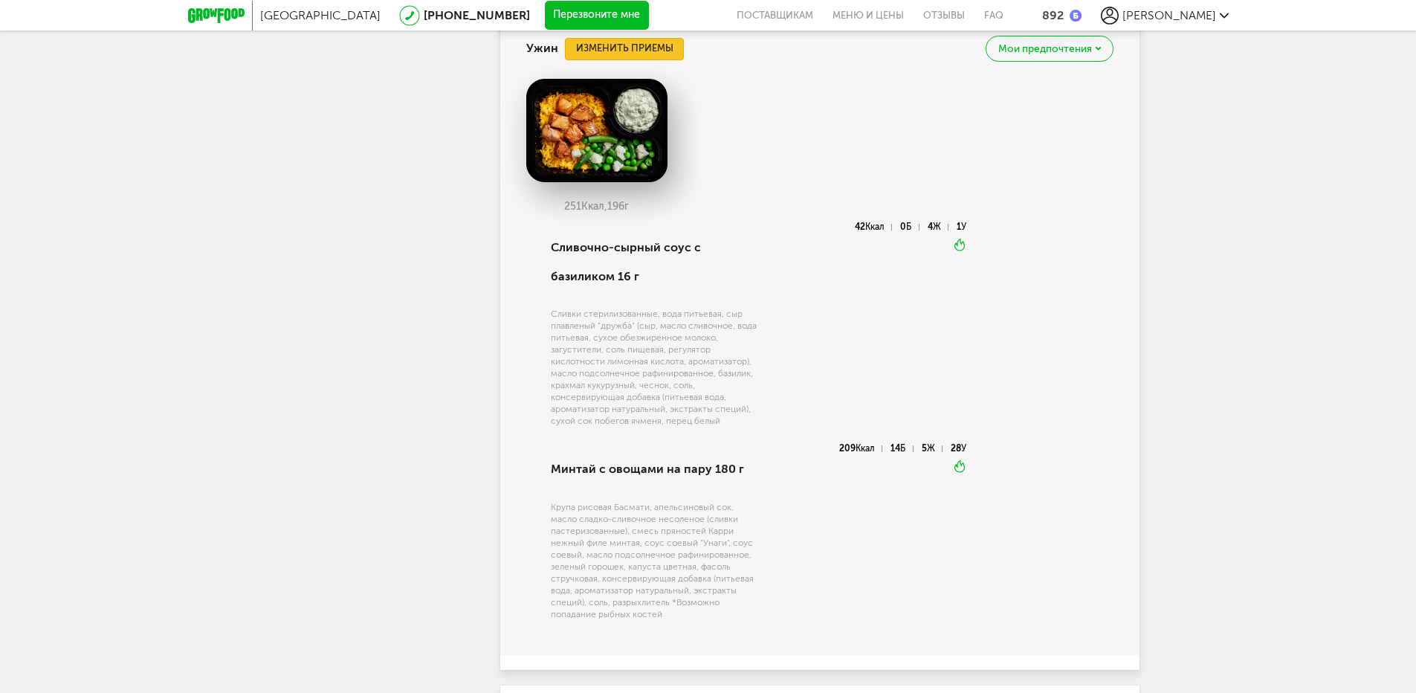
click at [670, 60] on button "Изменить приемы" at bounding box center [624, 49] width 119 height 22
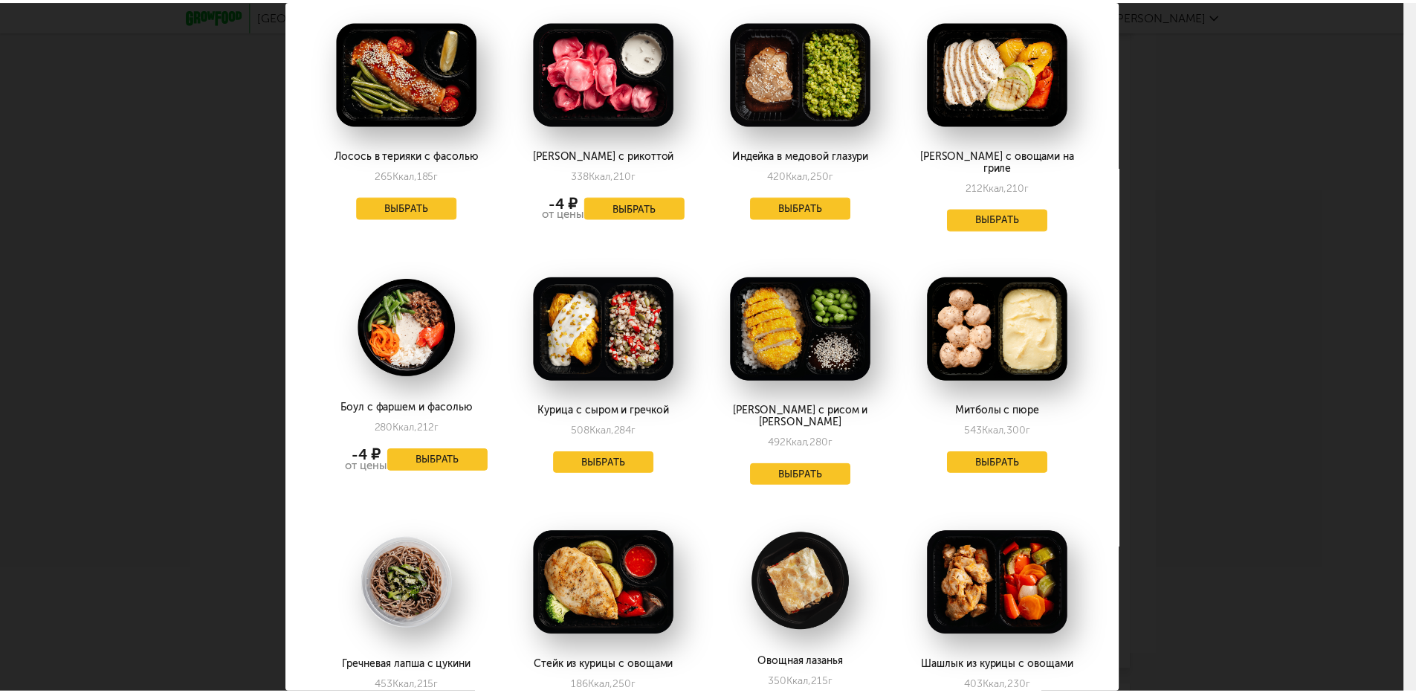
scroll to position [743, 0]
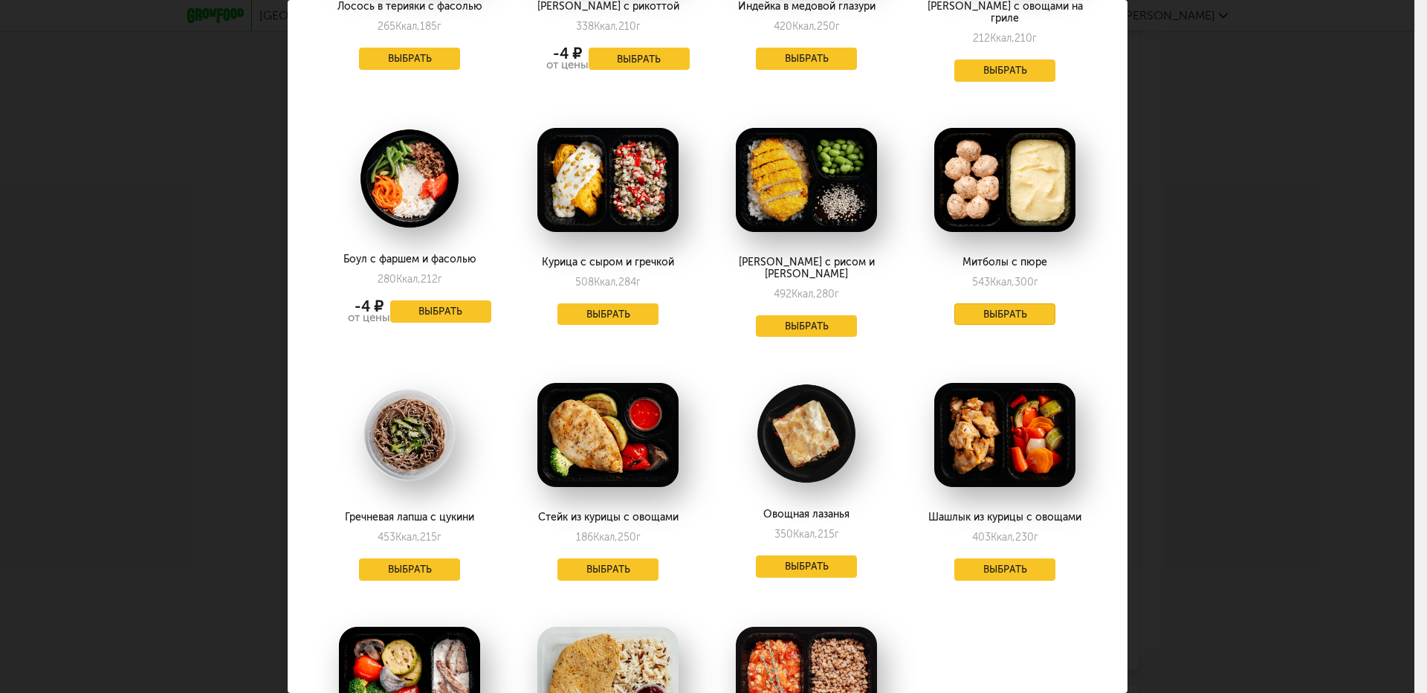
click at [1012, 303] on button "Выбрать" at bounding box center [1005, 314] width 101 height 22
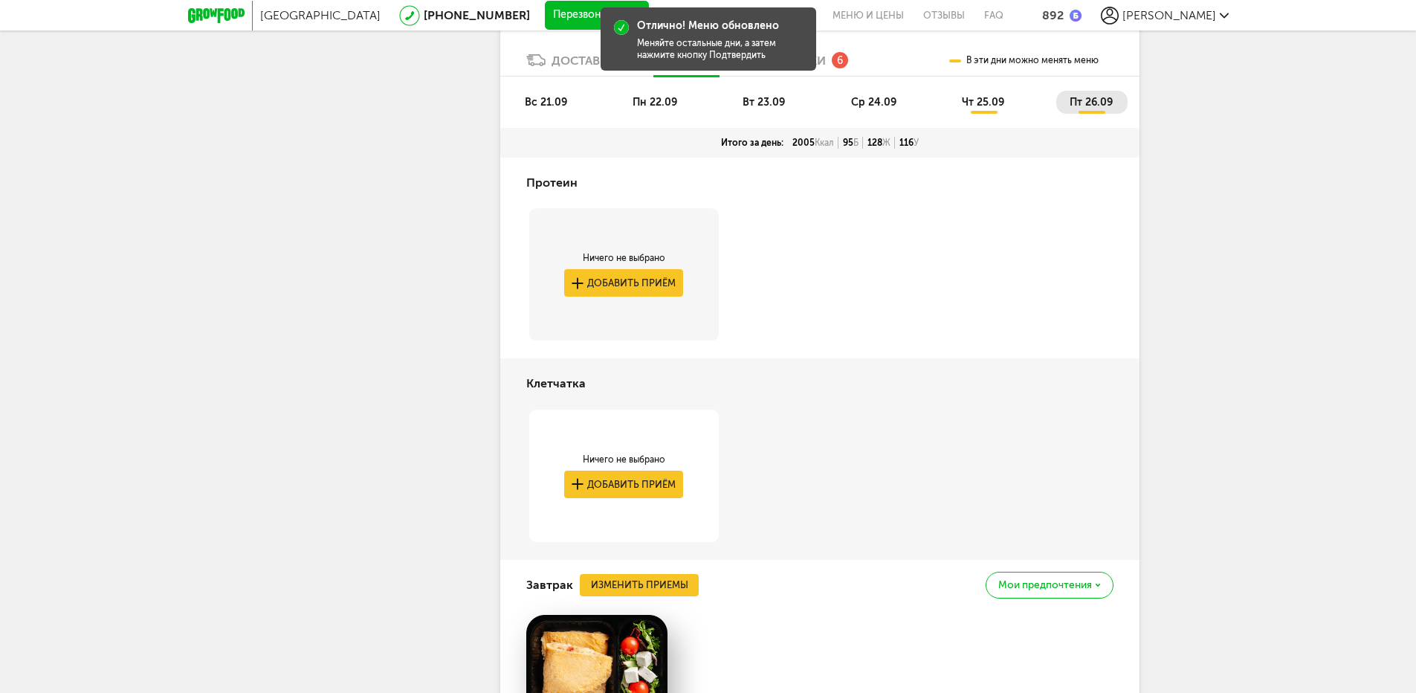
scroll to position [209, 0]
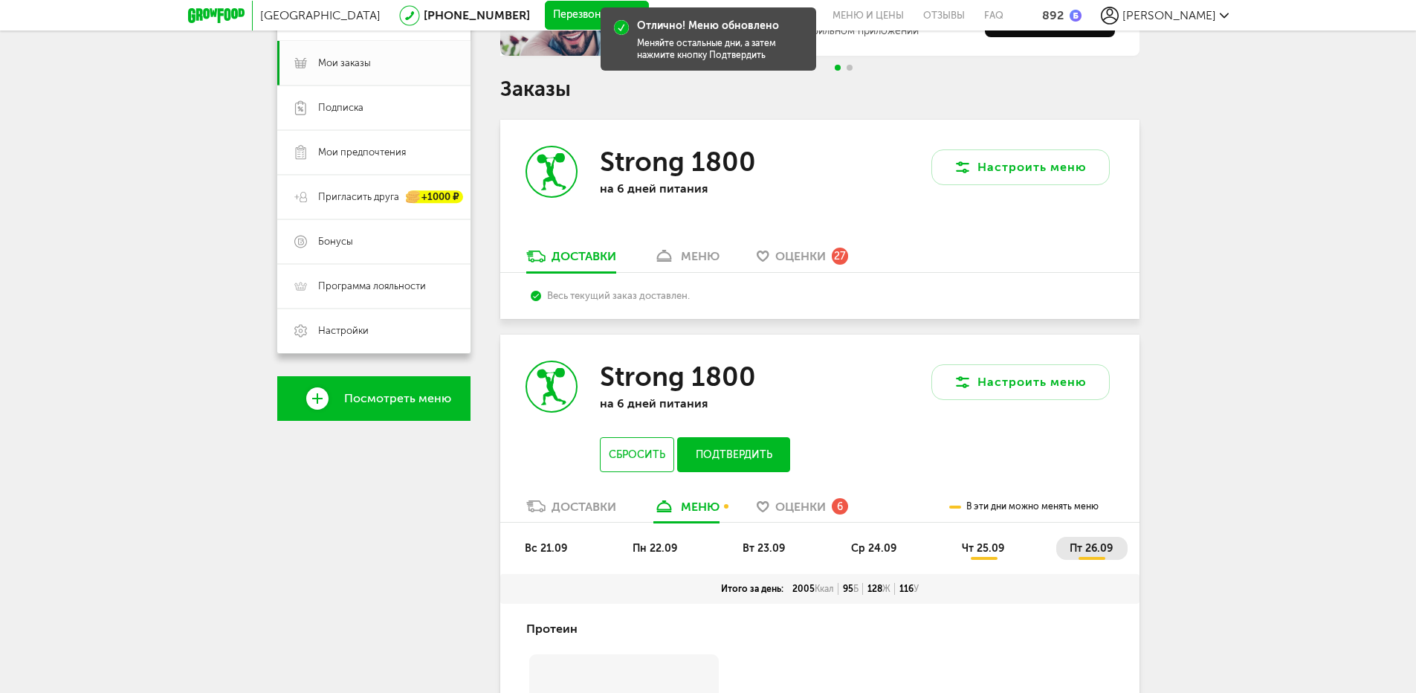
click at [749, 440] on button "Подтвердить" at bounding box center [733, 454] width 112 height 35
